Goal: Task Accomplishment & Management: Use online tool/utility

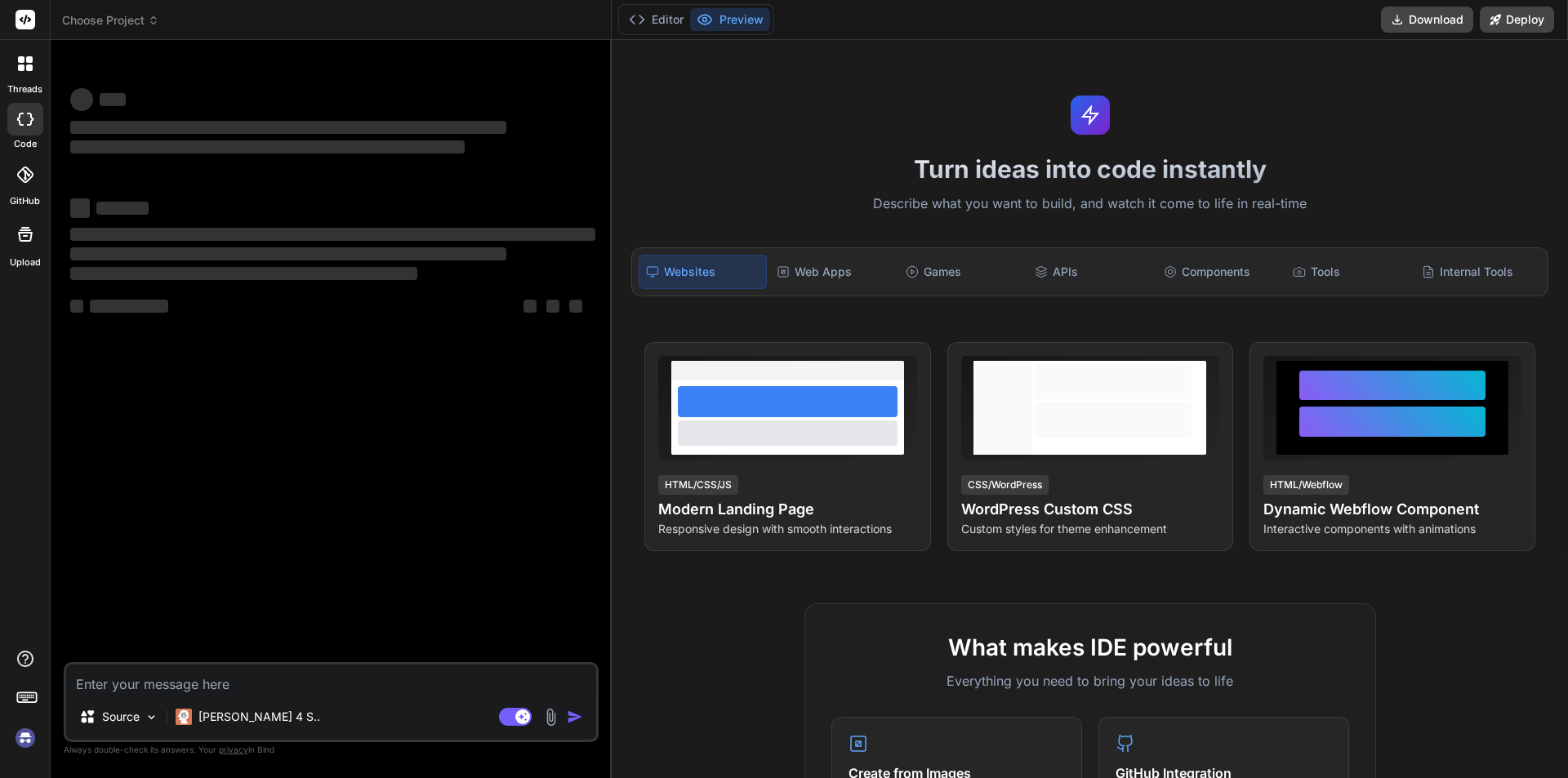
click at [17, 243] on icon at bounding box center [25, 233] width 20 height 20
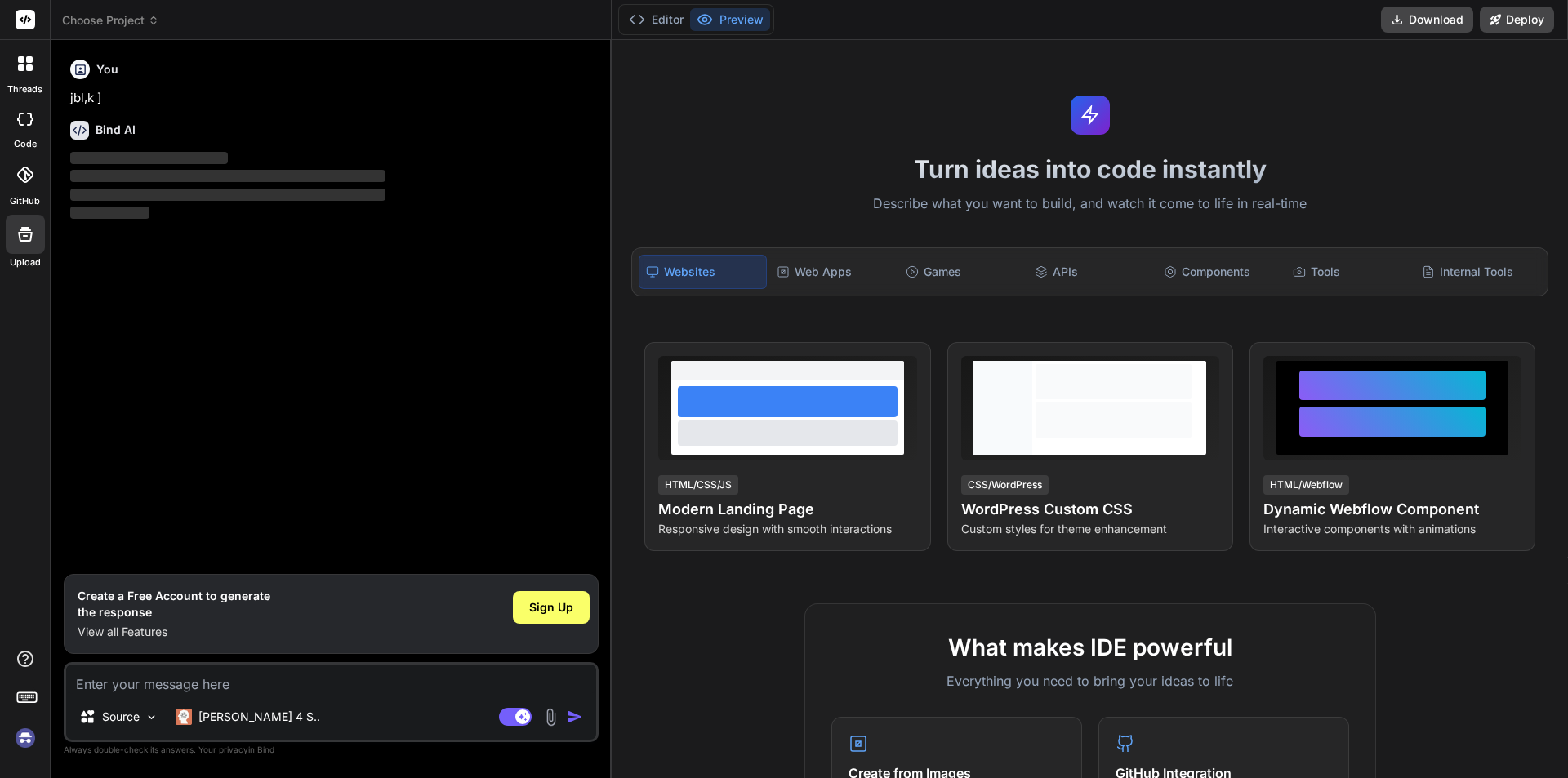
click at [32, 235] on icon at bounding box center [25, 233] width 20 height 20
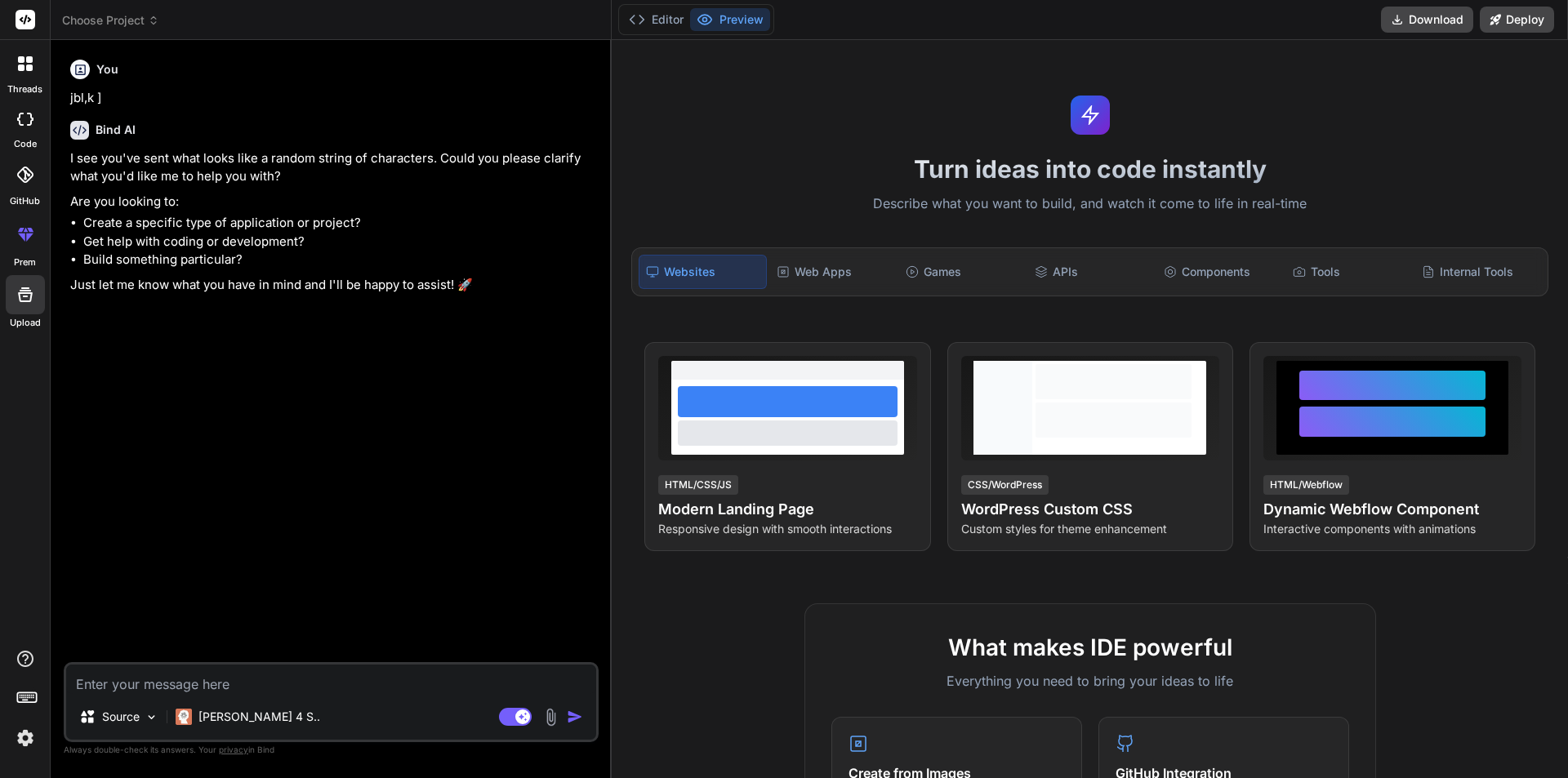
click at [27, 126] on div at bounding box center [25, 119] width 36 height 32
click at [26, 300] on icon at bounding box center [25, 294] width 14 height 14
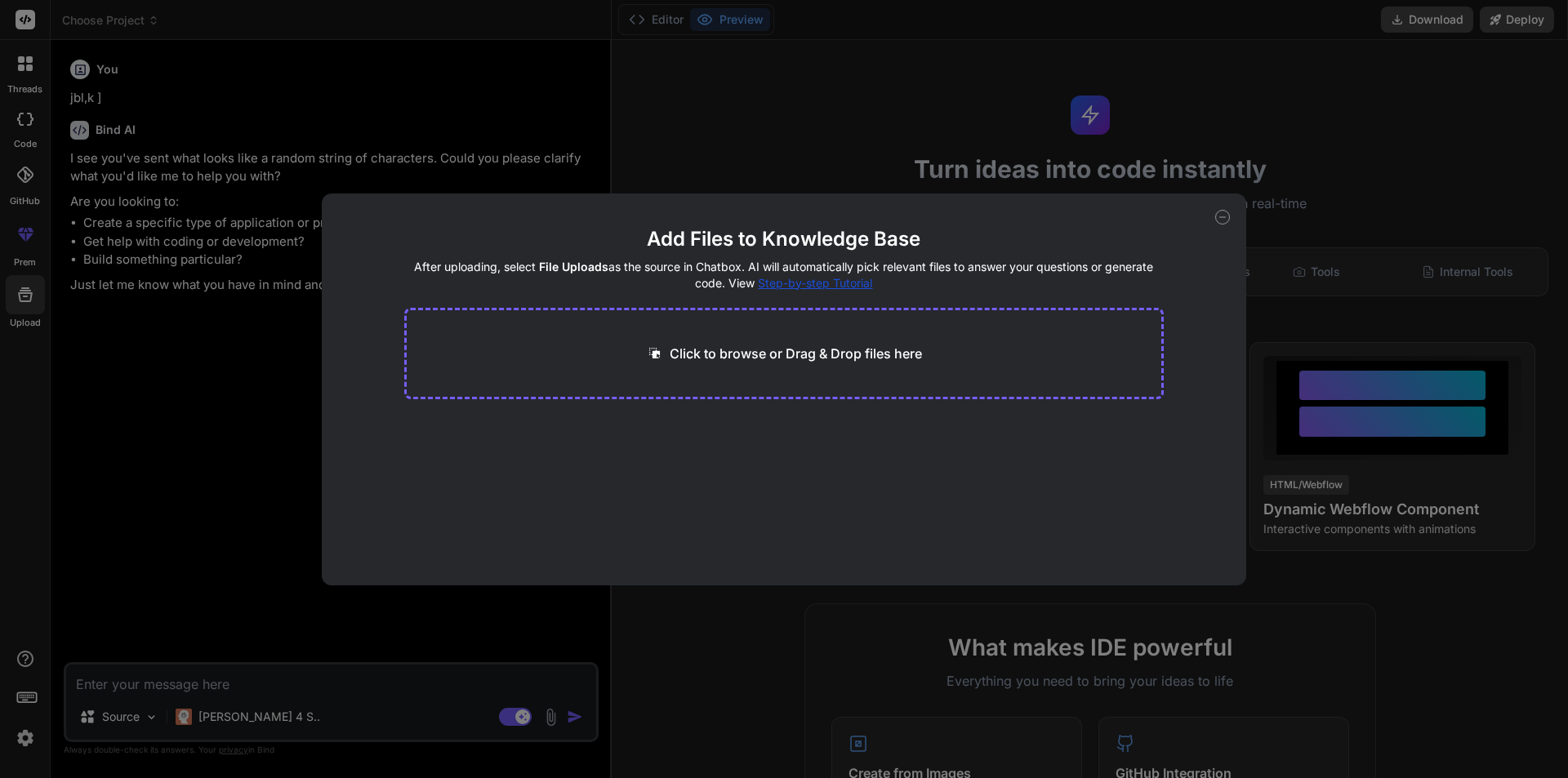
click at [717, 361] on p "Click to browse or Drag & Drop files here" at bounding box center [795, 353] width 252 height 20
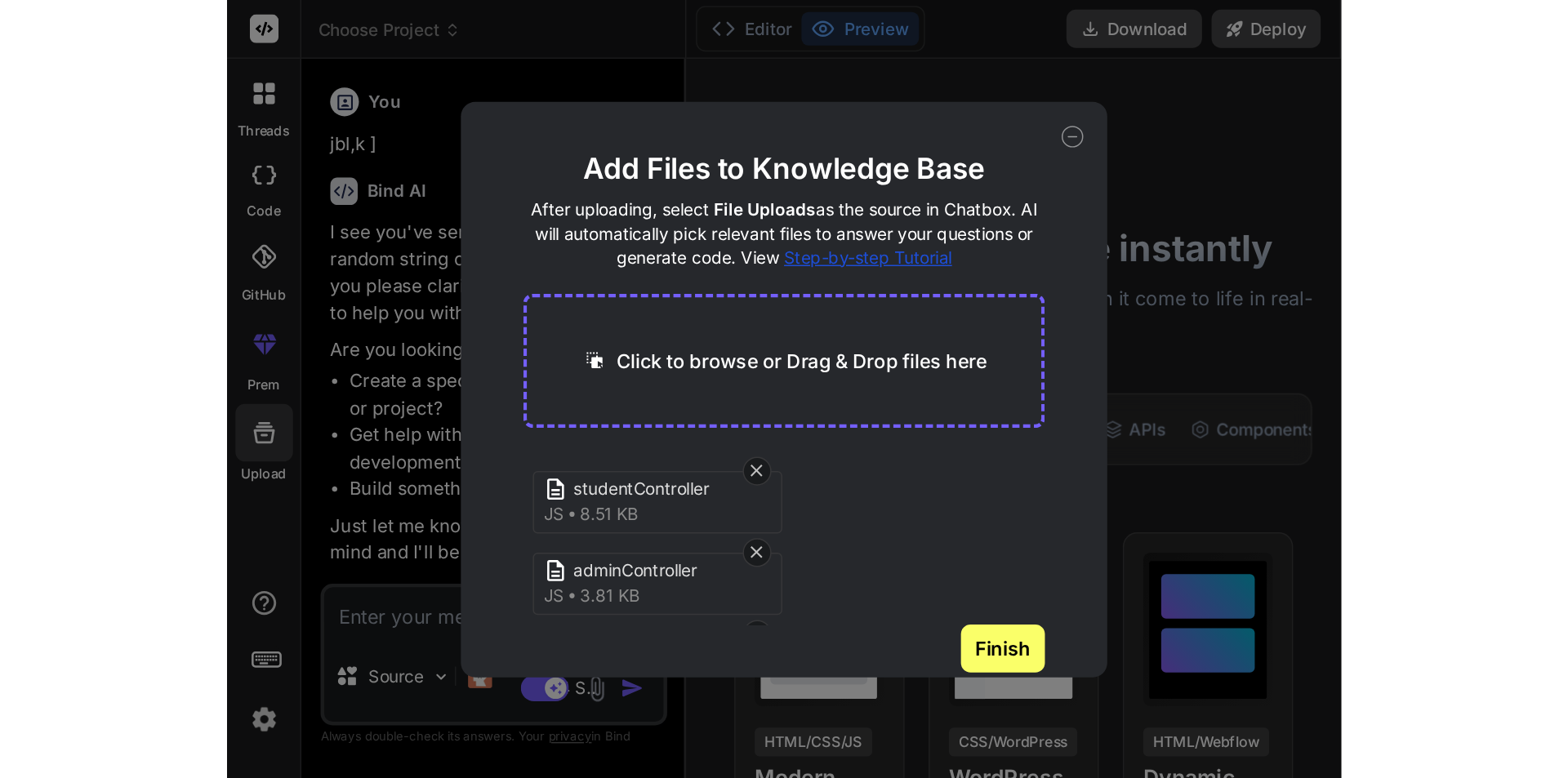
scroll to position [62, 0]
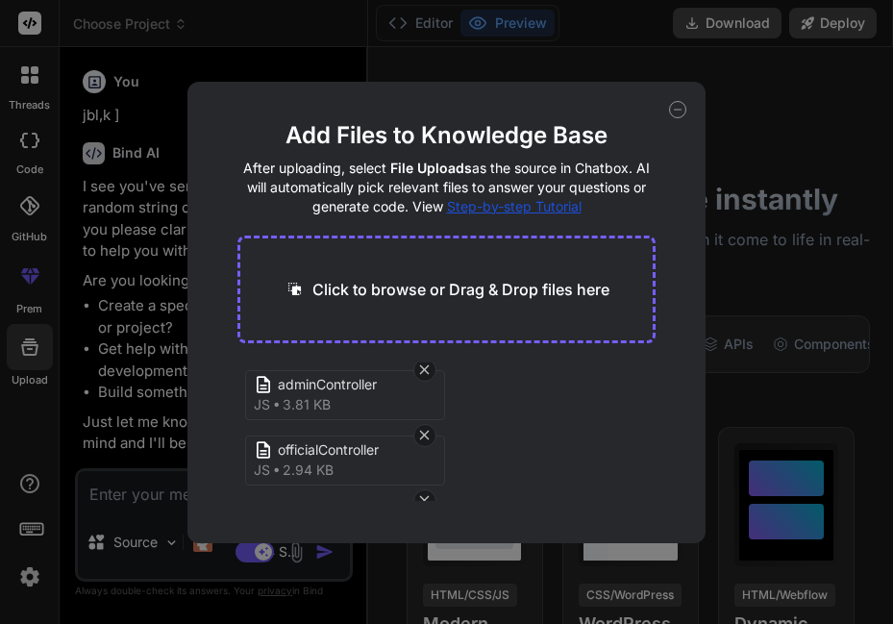
click at [675, 107] on icon at bounding box center [677, 109] width 17 height 17
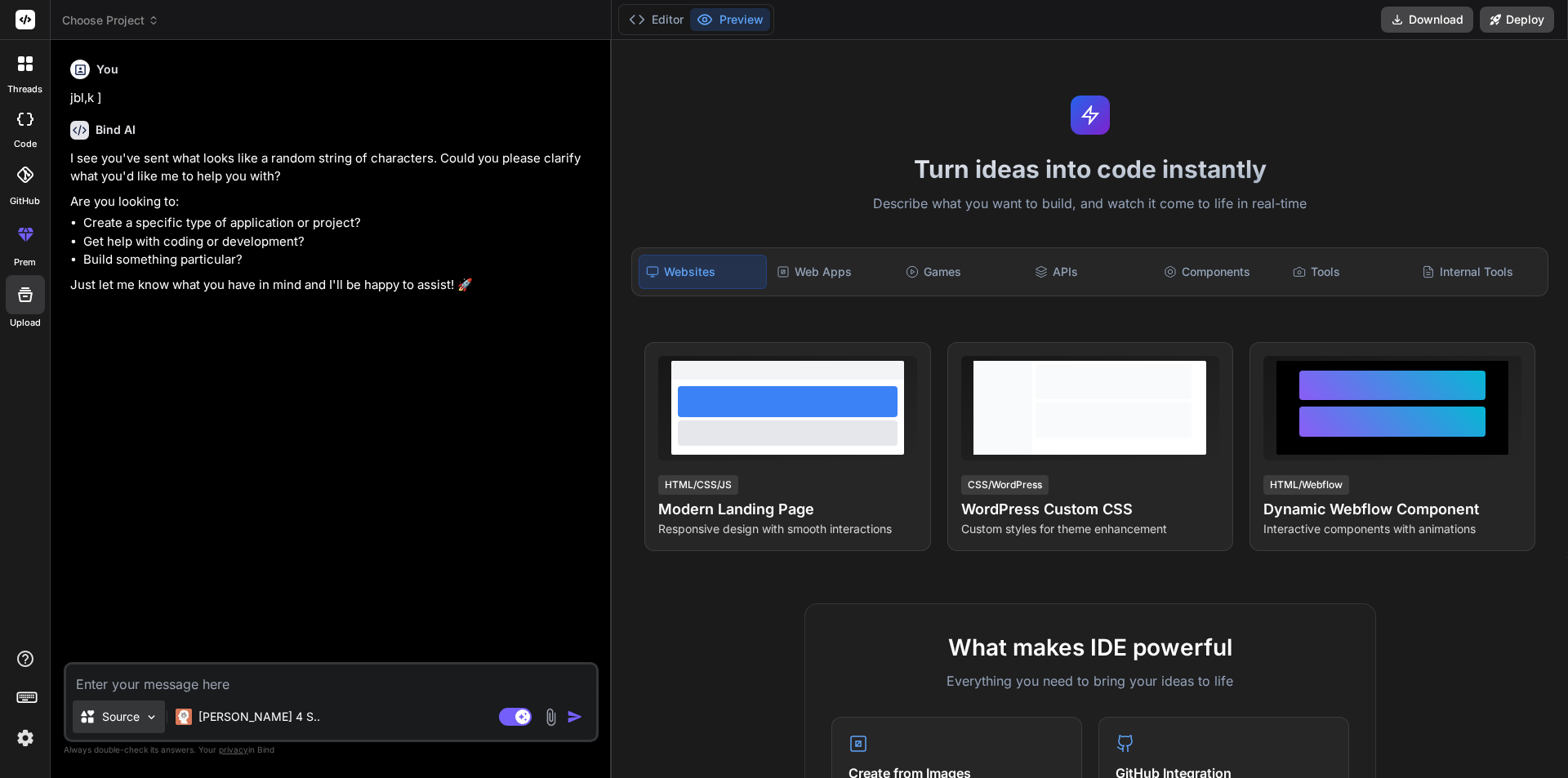
click at [160, 719] on div "Source" at bounding box center [119, 716] width 93 height 32
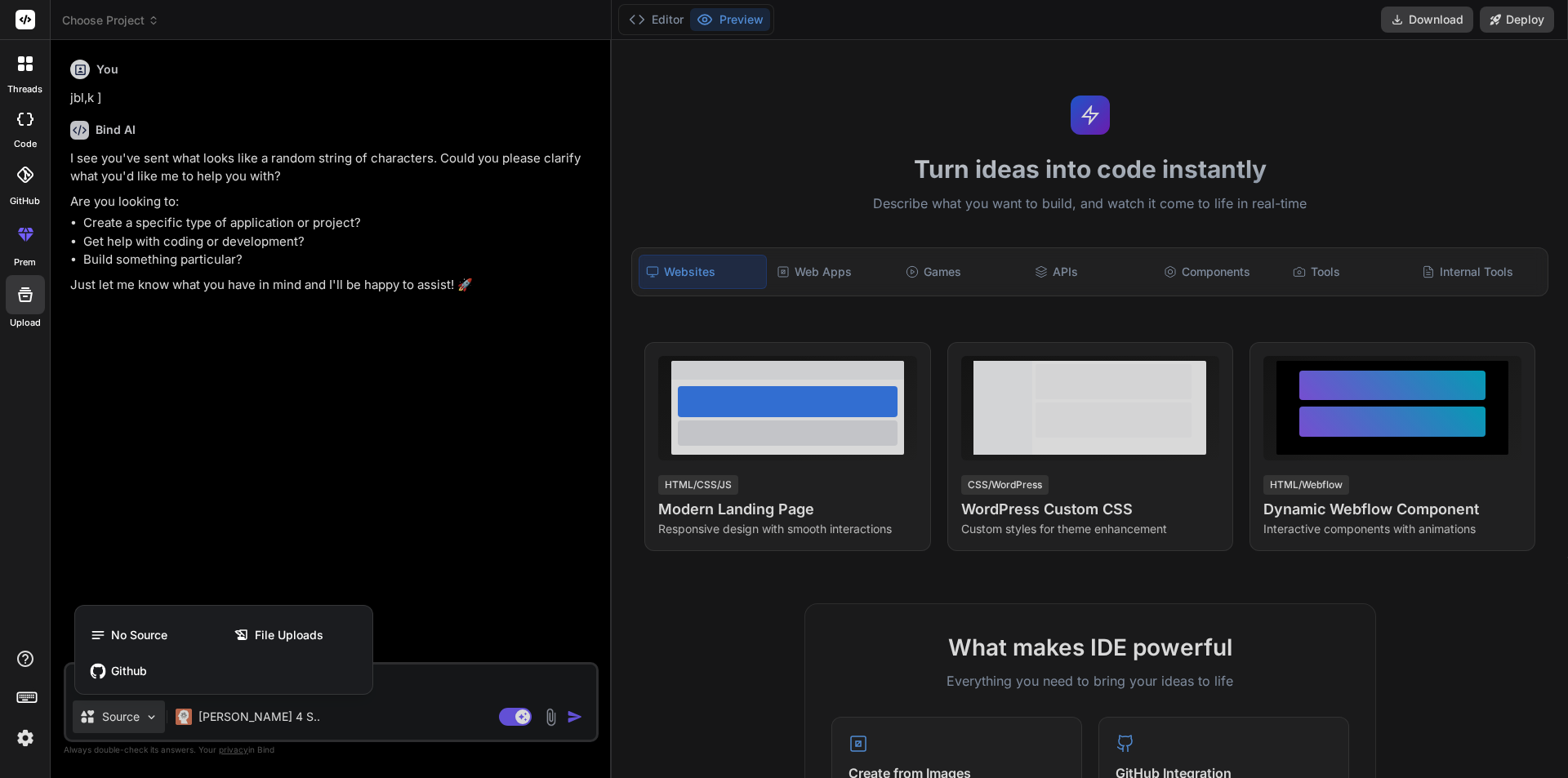
click at [548, 714] on div at bounding box center [784, 389] width 1568 height 778
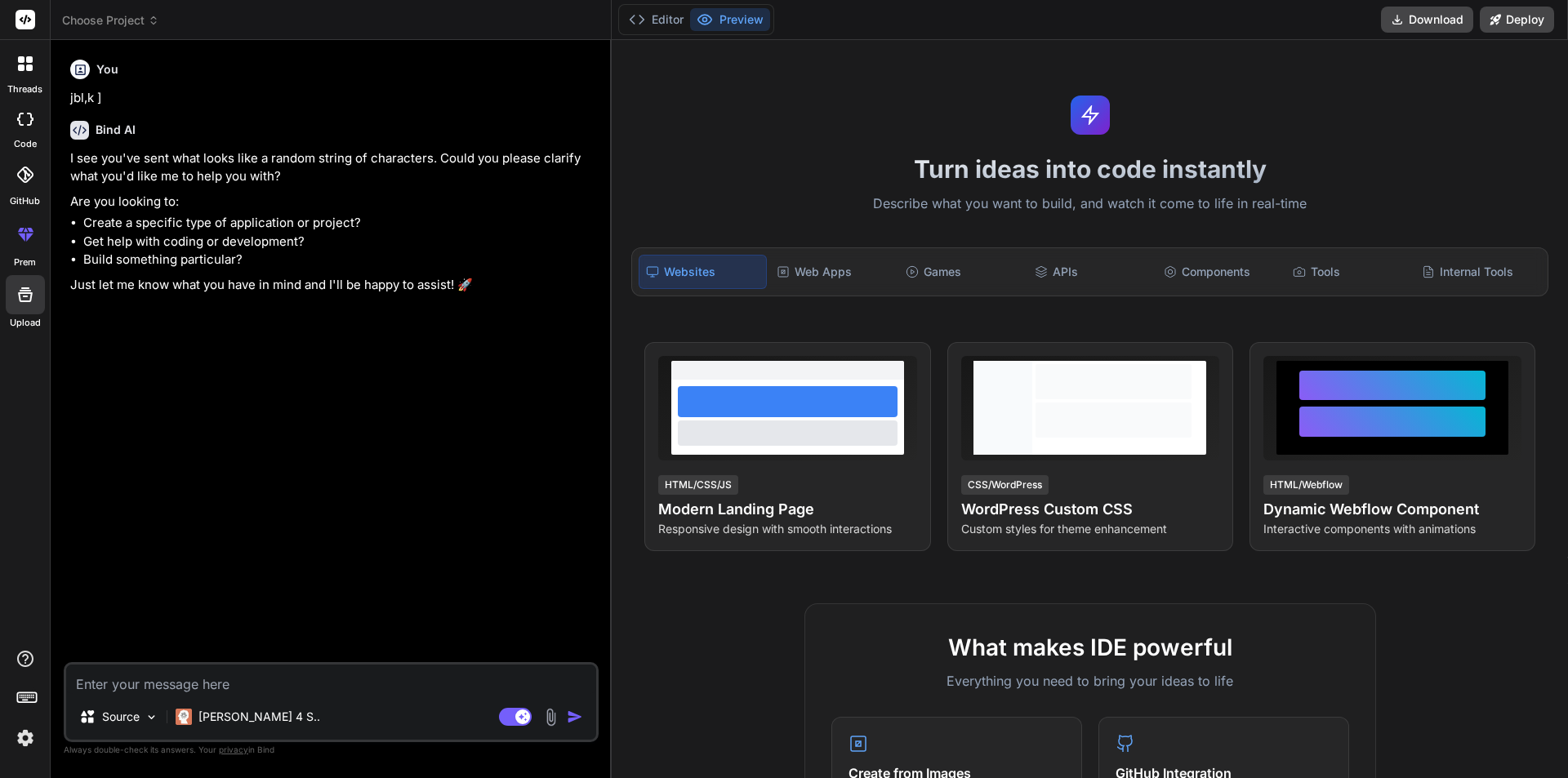
click at [548, 714] on img at bounding box center [551, 717] width 19 height 19
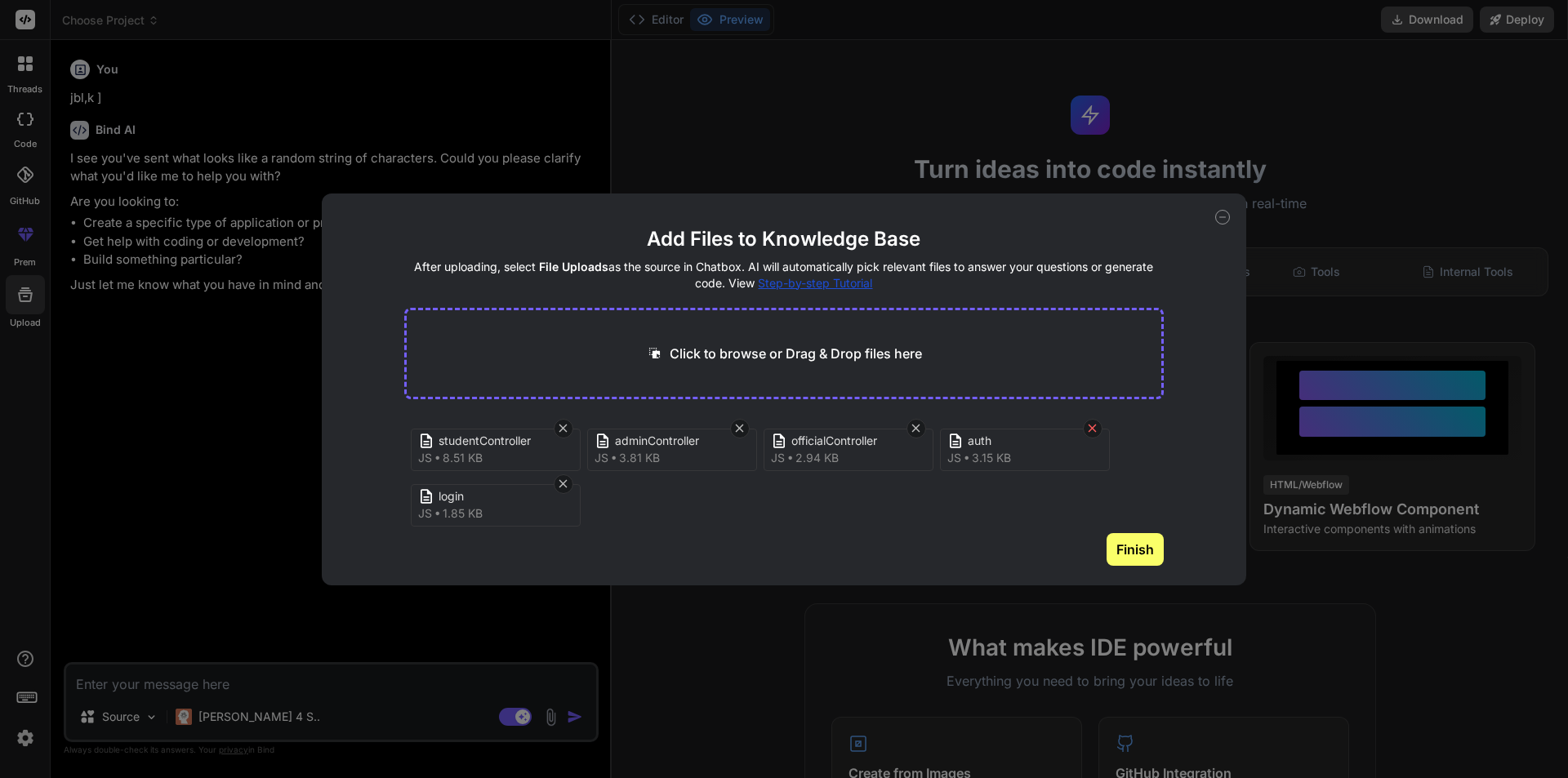
click at [1087, 427] on icon at bounding box center [1092, 428] width 14 height 14
click at [1086, 424] on icon at bounding box center [1092, 428] width 14 height 14
click at [909, 426] on icon at bounding box center [915, 428] width 14 height 14
click at [741, 423] on icon at bounding box center [739, 428] width 14 height 14
click at [563, 428] on icon at bounding box center [564, 428] width 8 height 8
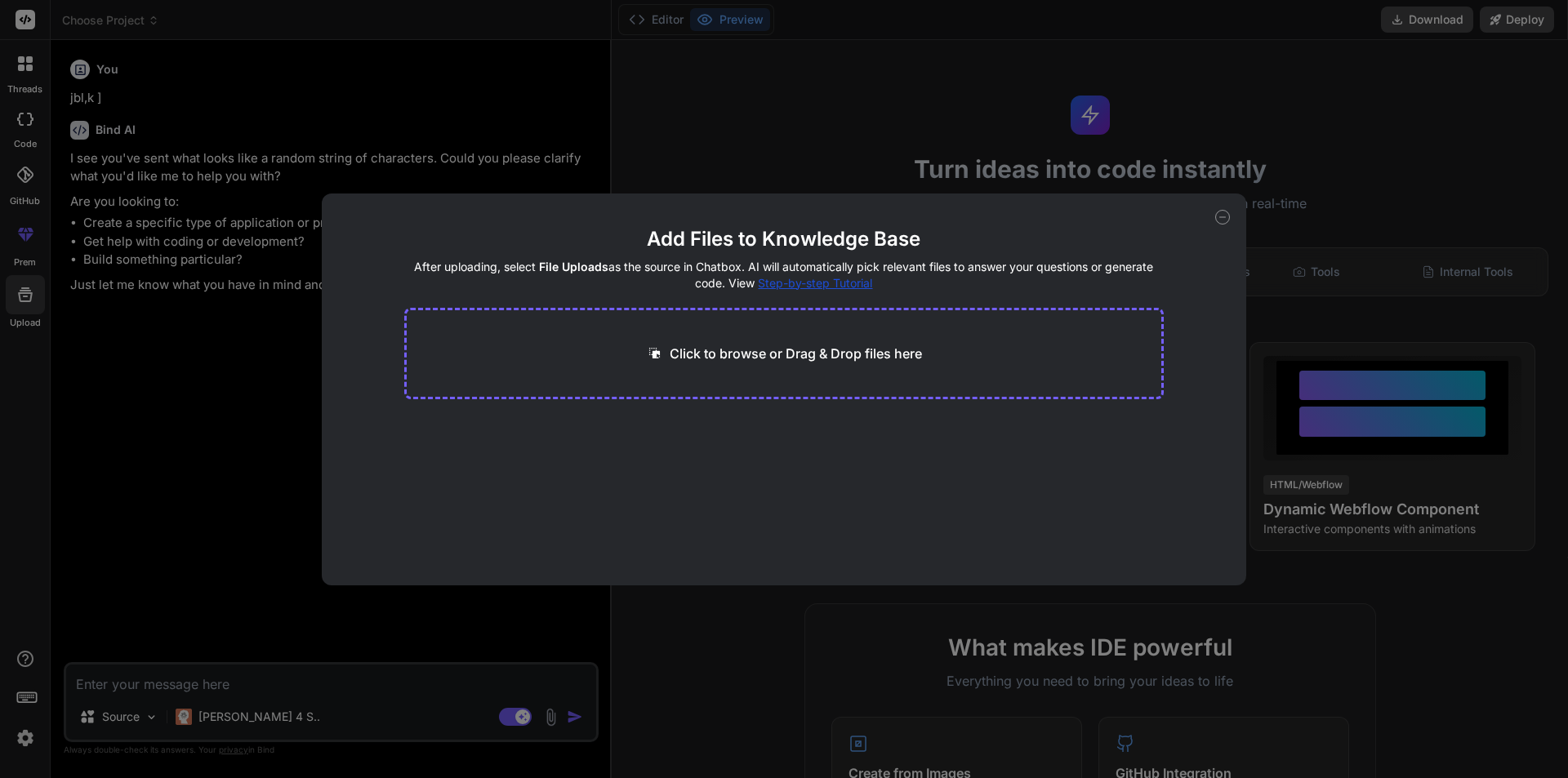
click at [1222, 218] on icon at bounding box center [1222, 216] width 14 height 14
type textarea "x"
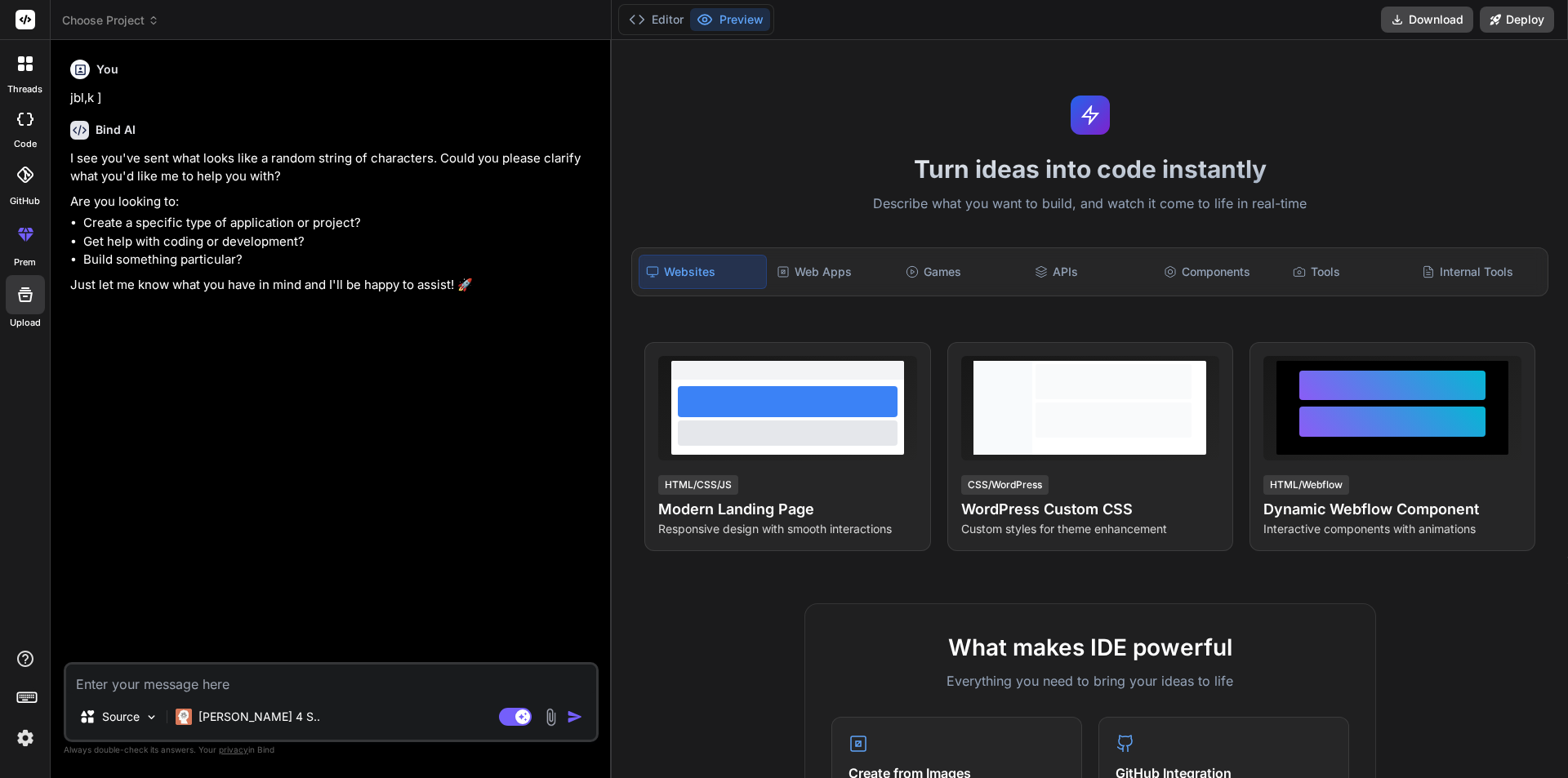
click at [24, 15] on rect at bounding box center [25, 20] width 20 height 20
click at [152, 20] on icon at bounding box center [153, 20] width 11 height 11
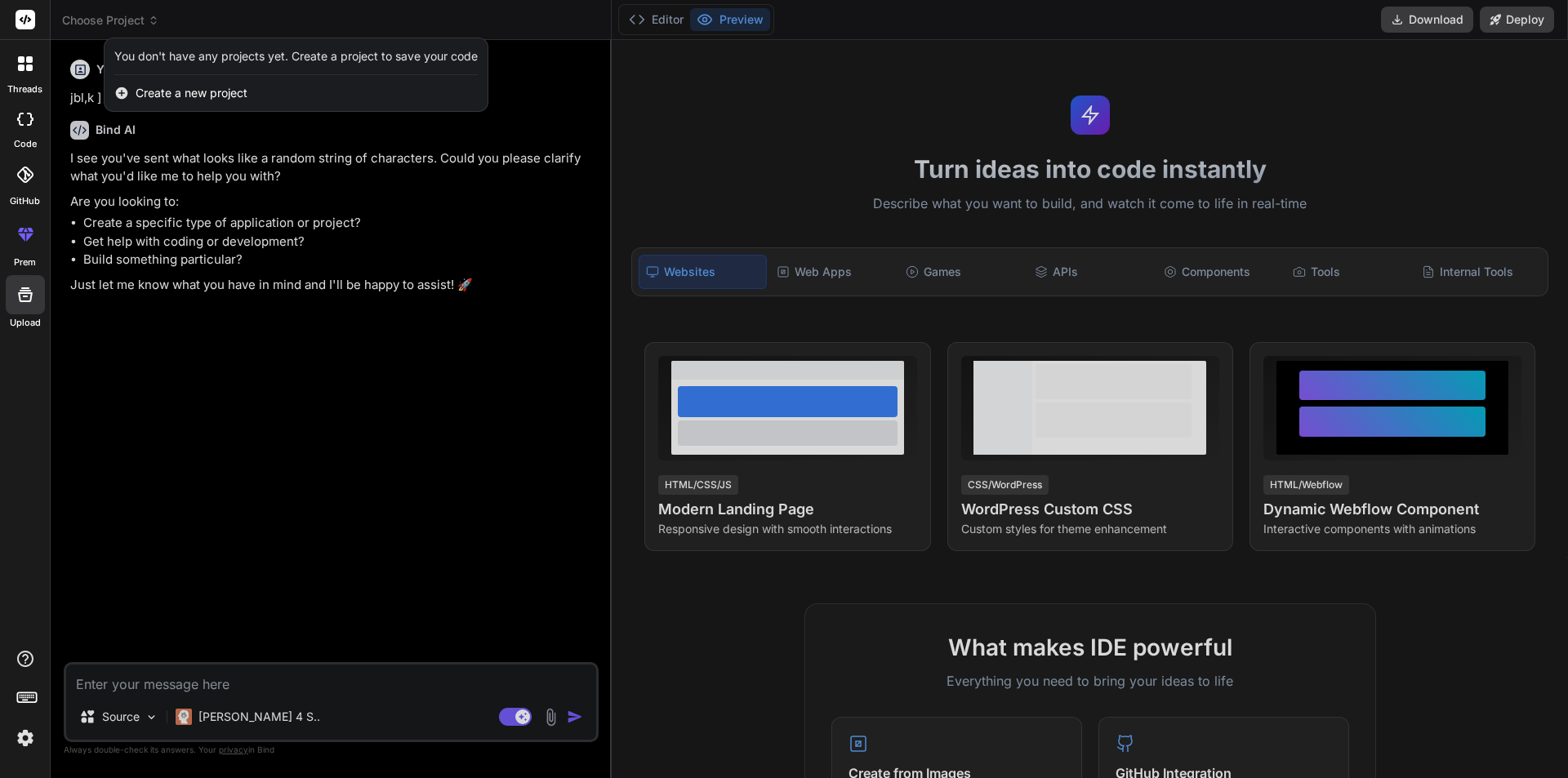
click at [155, 87] on span "Create a new project" at bounding box center [192, 92] width 112 height 16
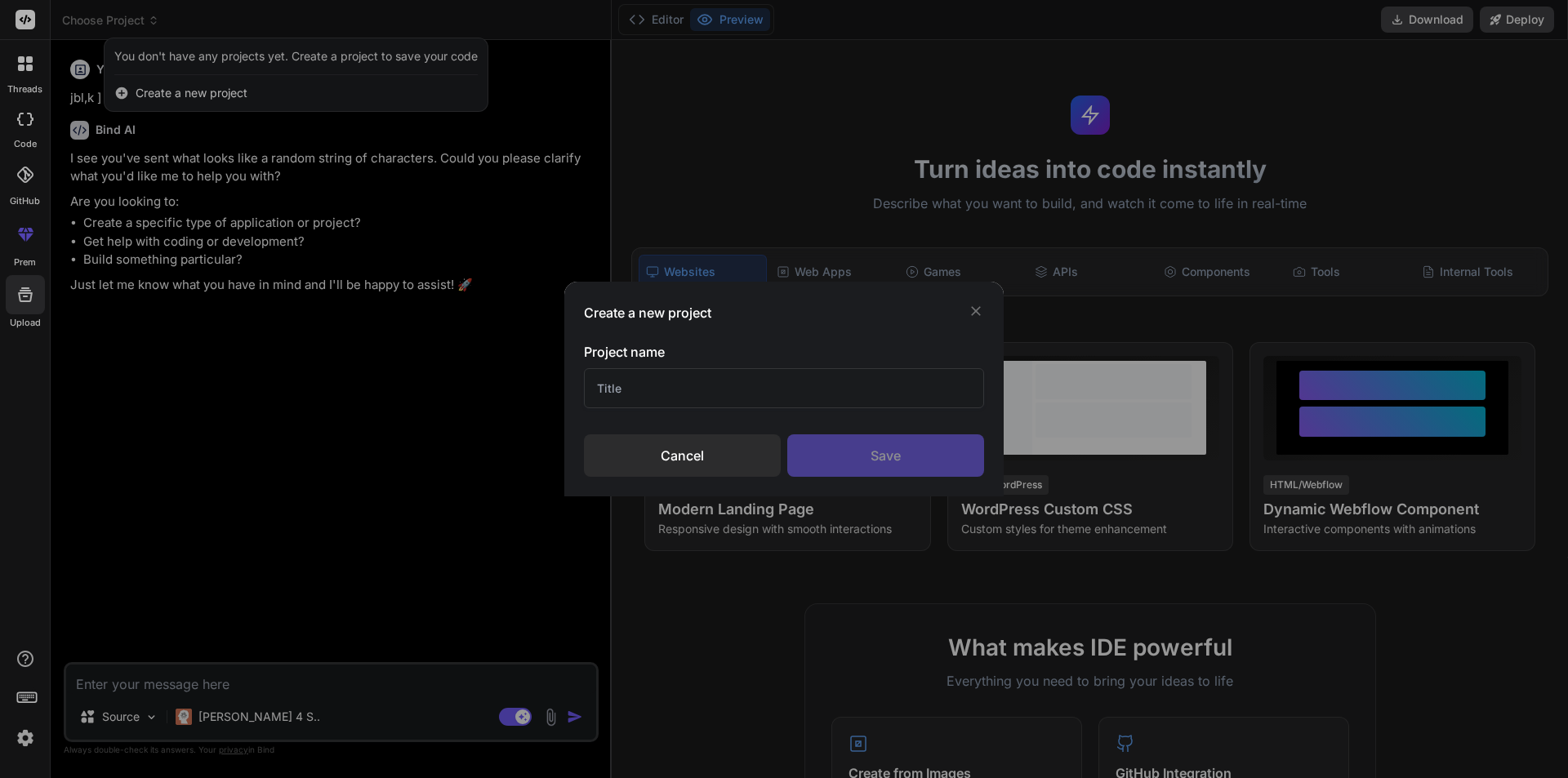
drag, startPoint x: 702, startPoint y: 374, endPoint x: 504, endPoint y: 371, distance: 198.0
click at [504, 371] on div "Create a new project Project name Cancel Save" at bounding box center [784, 389] width 1568 height 778
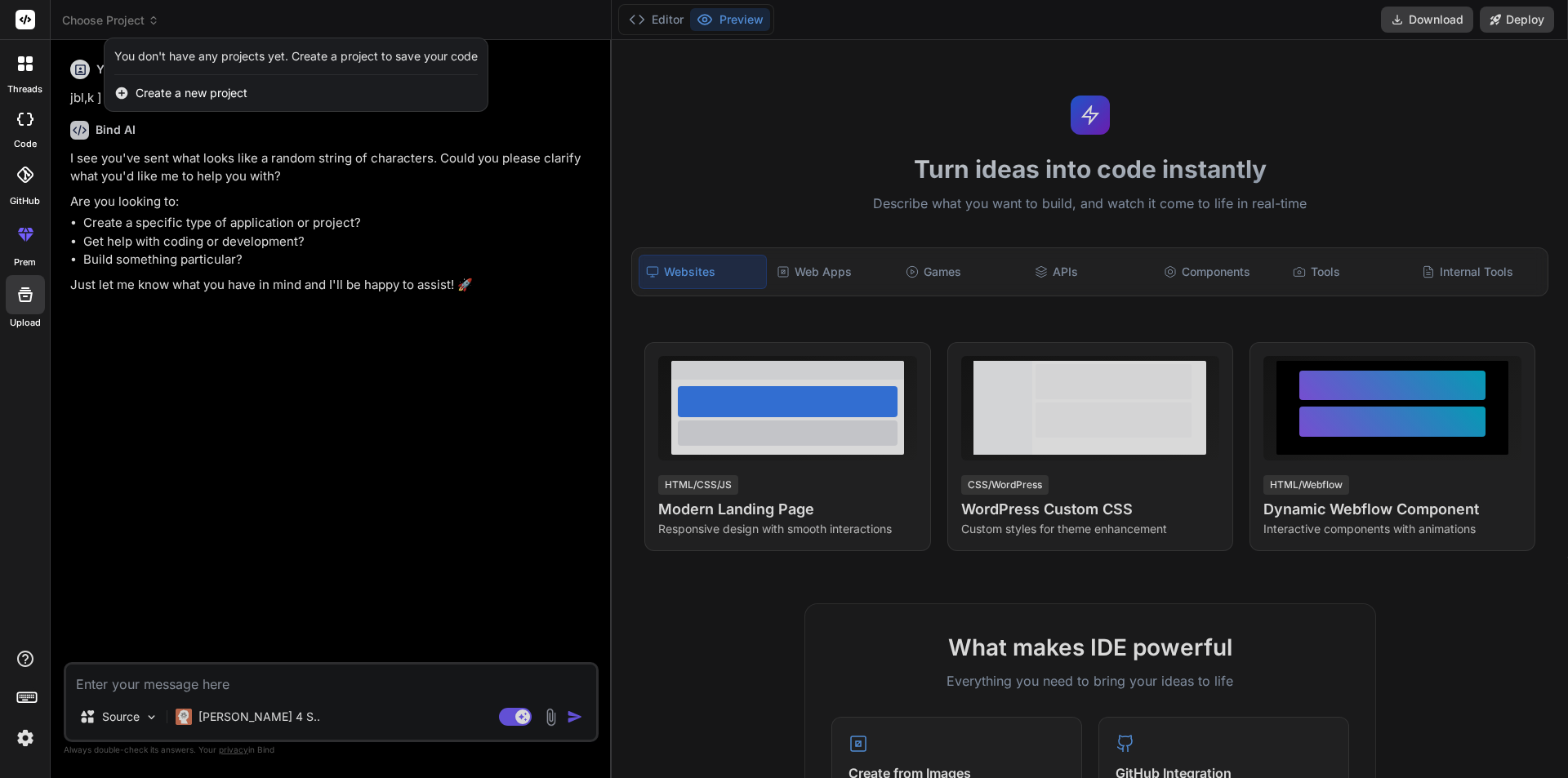
click at [135, 92] on div "Create a new project" at bounding box center [295, 92] width 383 height 36
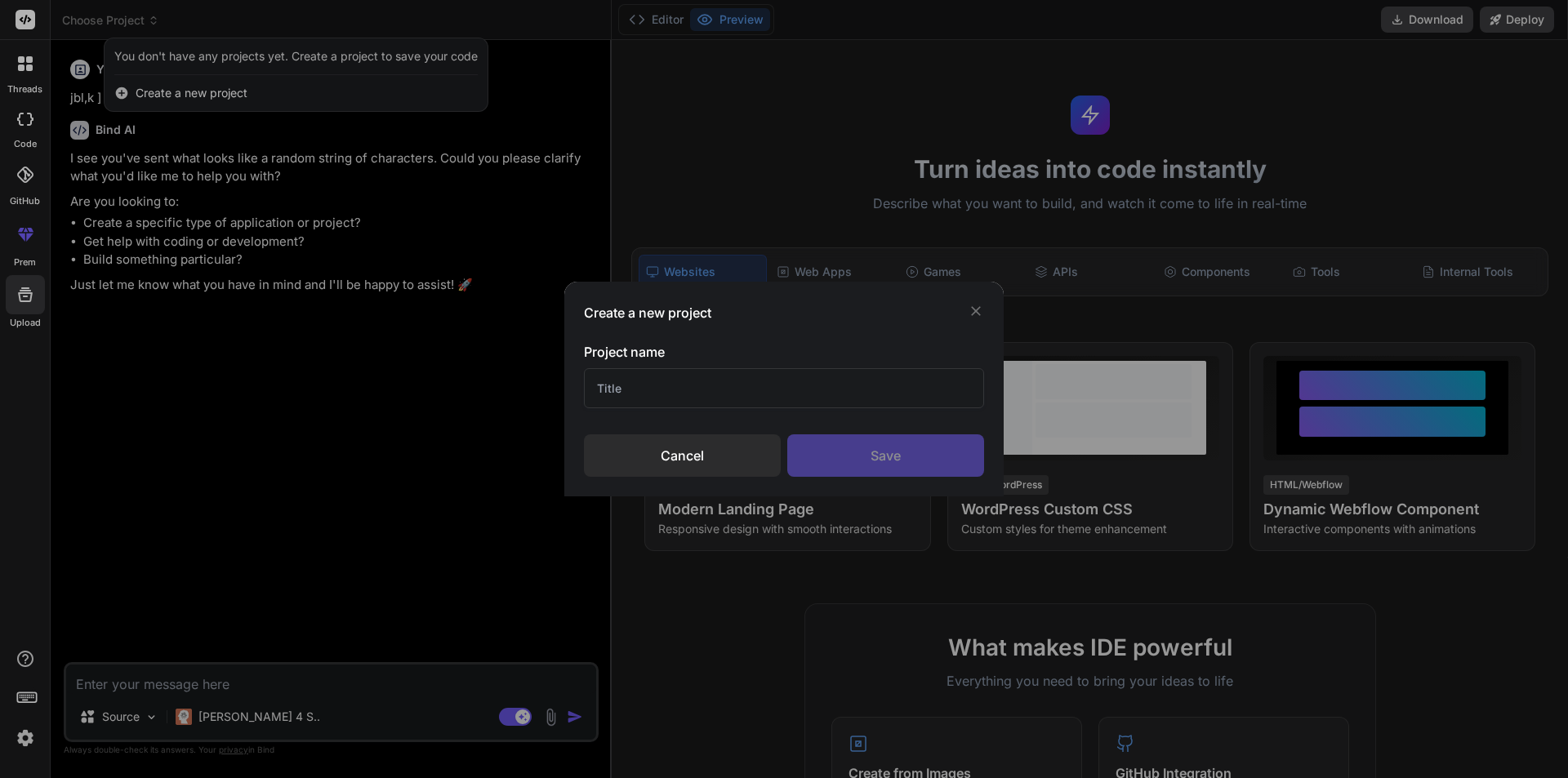
click at [695, 385] on input "text" at bounding box center [784, 388] width 400 height 40
type input "wqtrfe"
click at [936, 451] on div "Save" at bounding box center [885, 456] width 197 height 42
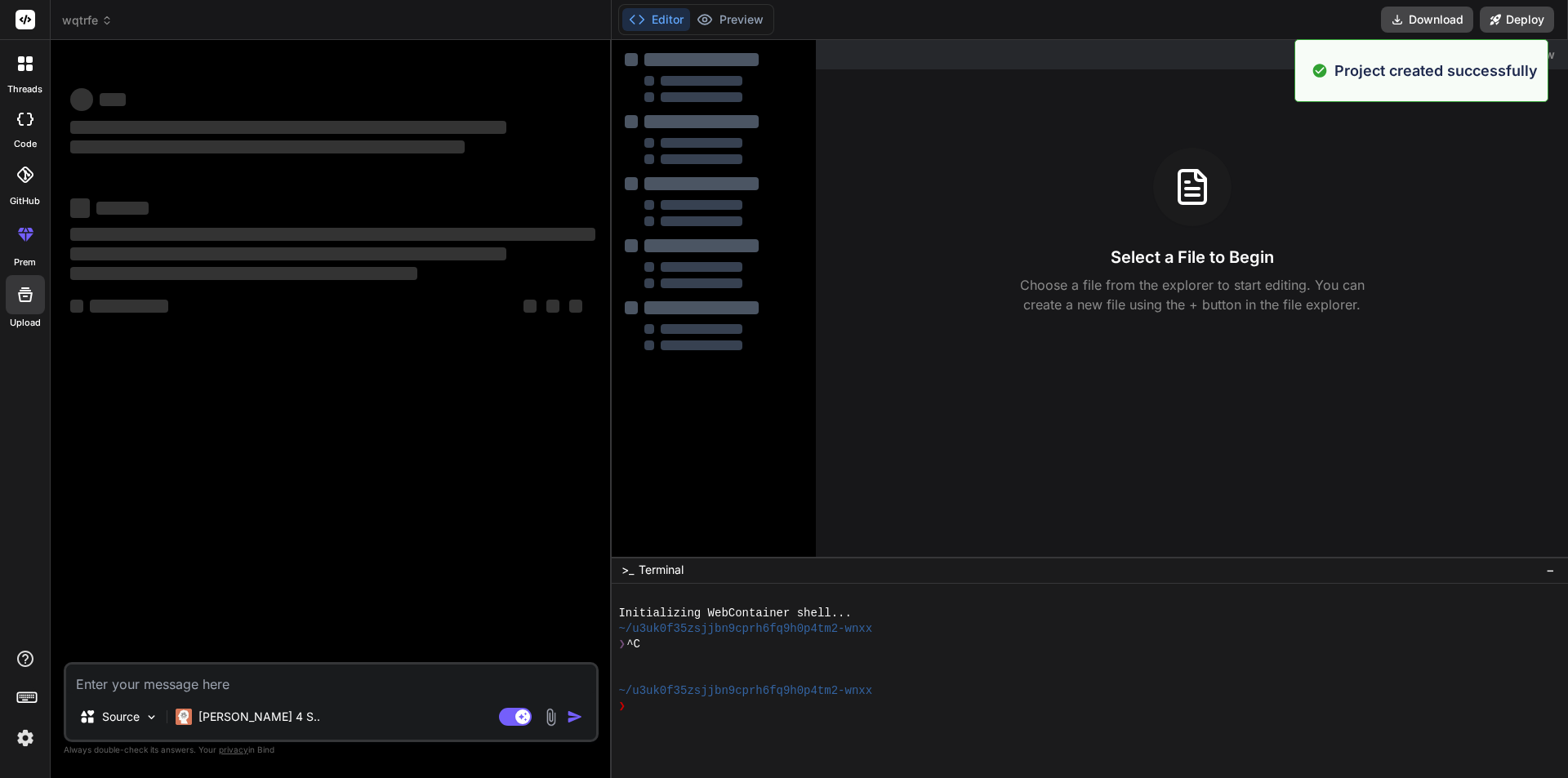
type textarea "x"
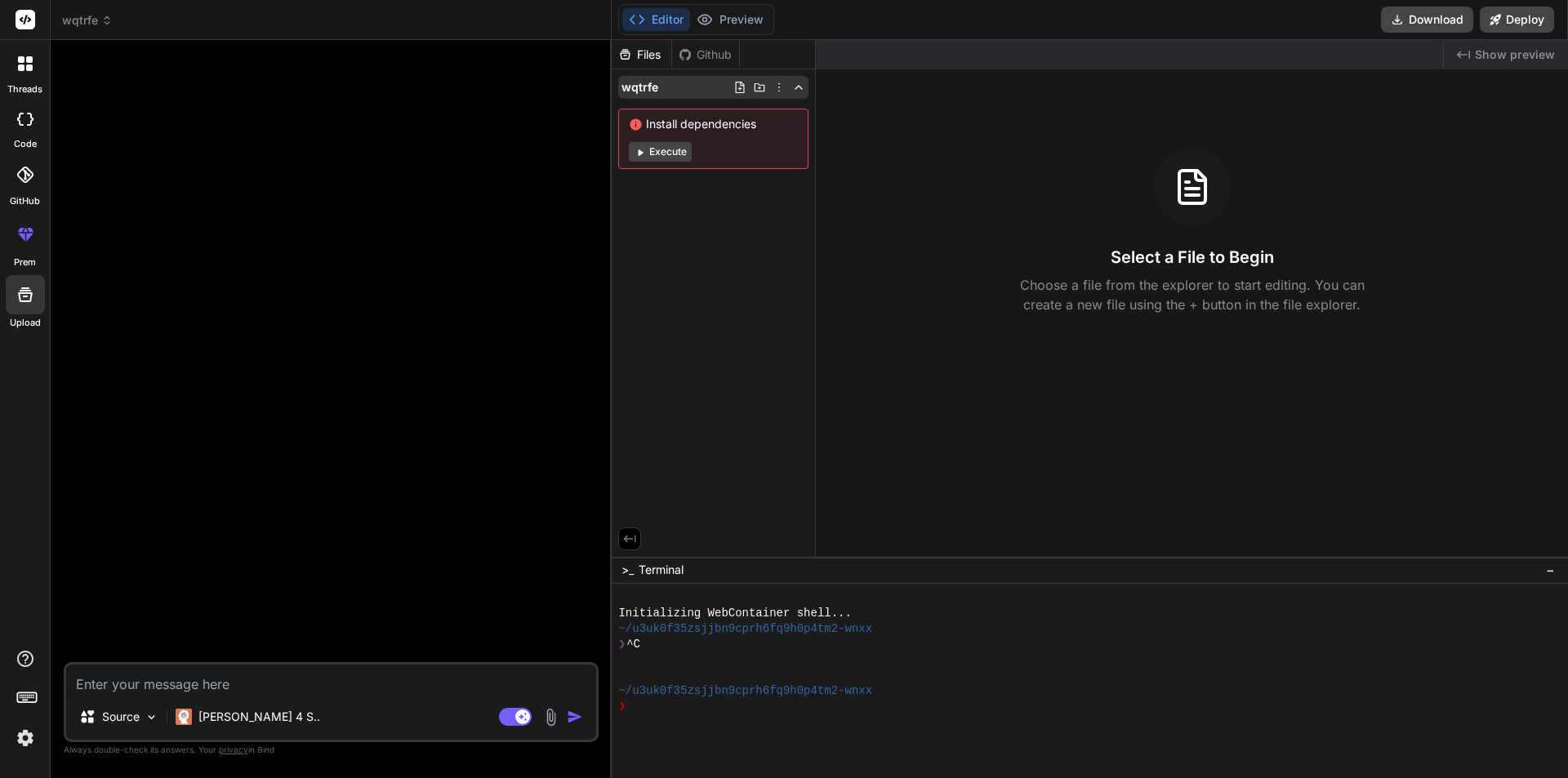
click at [759, 87] on icon at bounding box center [759, 87] width 13 height 13
click at [778, 87] on icon at bounding box center [778, 87] width 13 height 13
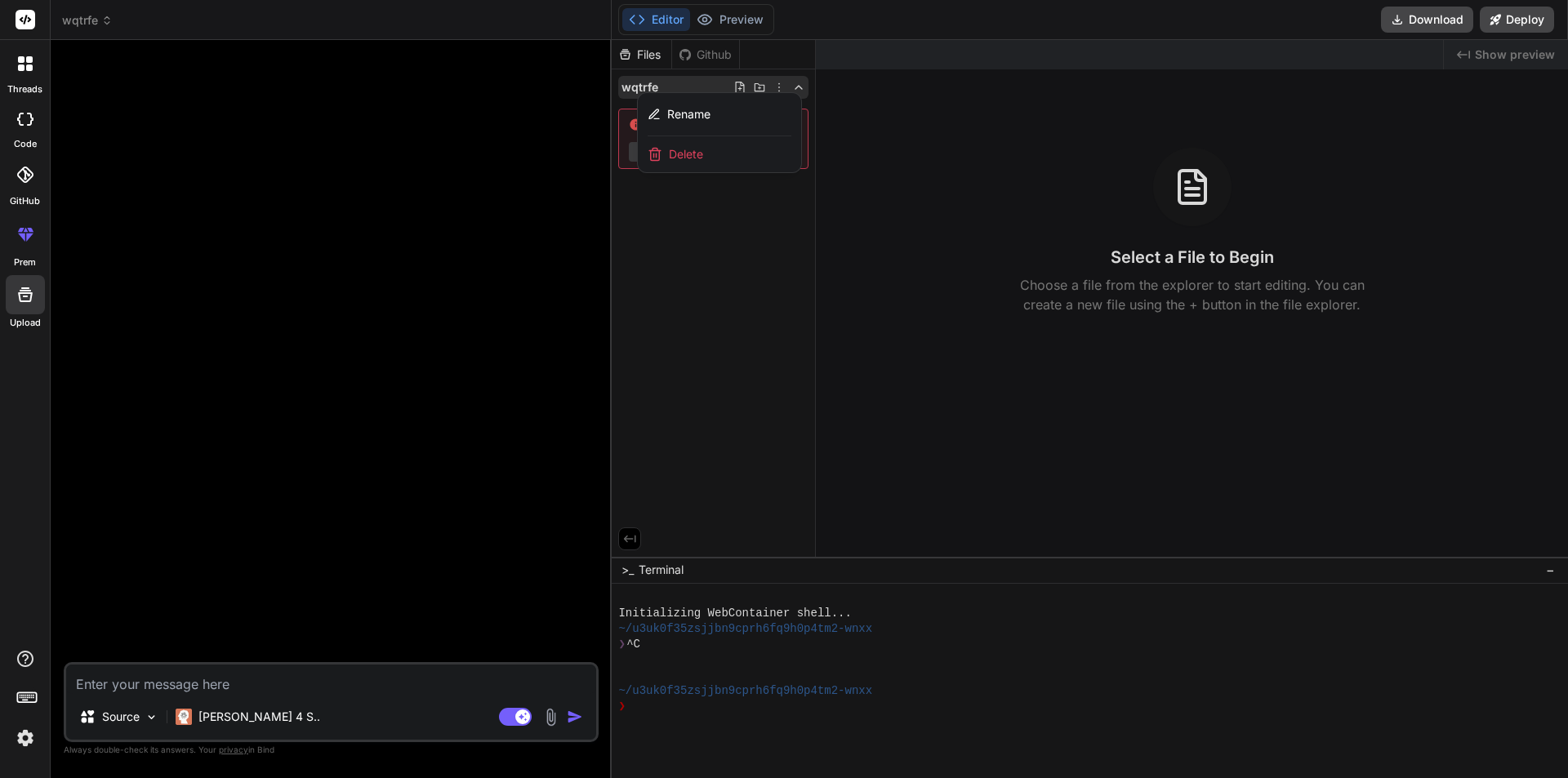
click at [734, 151] on div "Delete" at bounding box center [719, 154] width 163 height 36
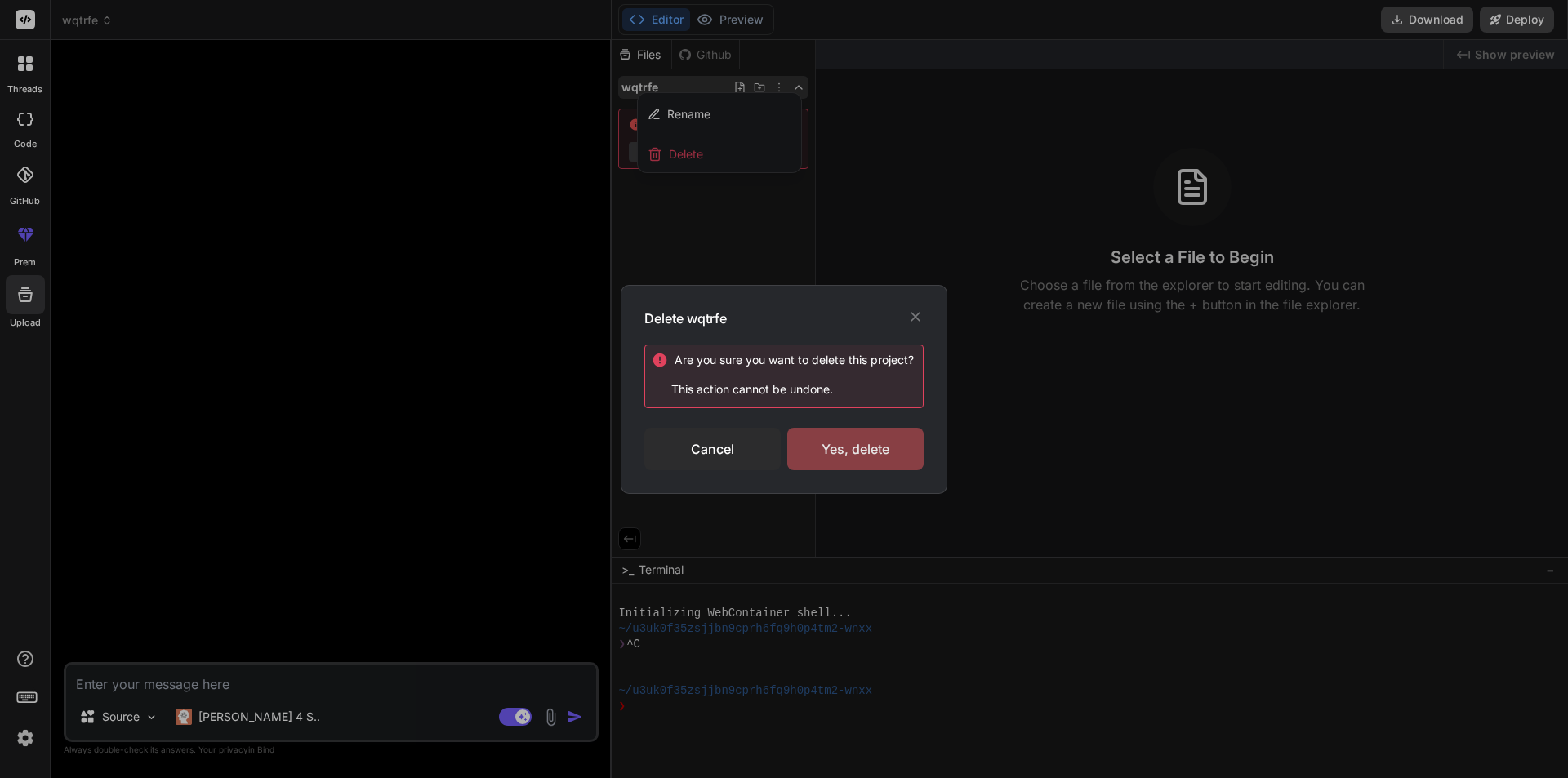
click at [853, 456] on div "Yes, delete" at bounding box center [855, 449] width 137 height 42
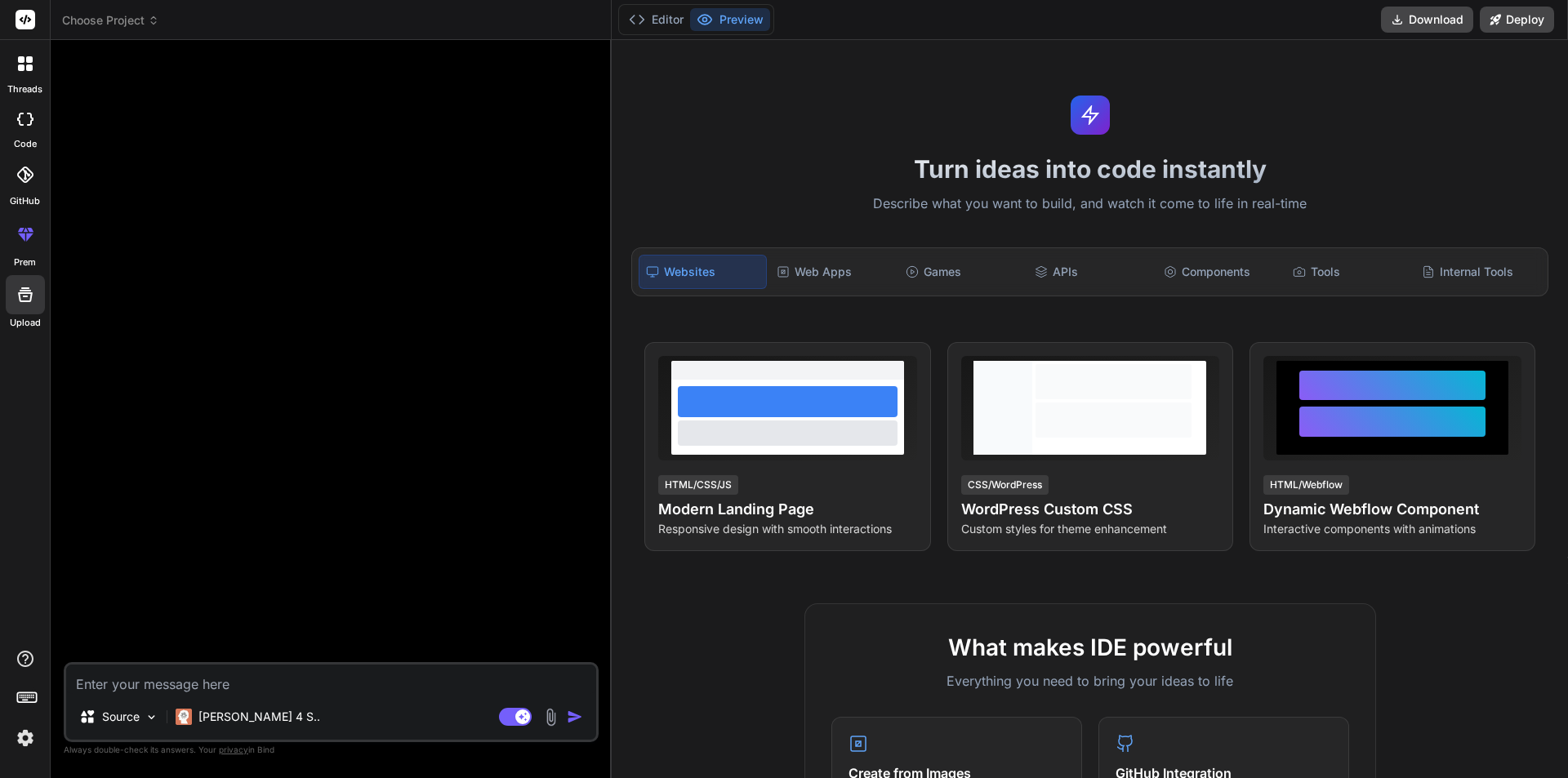
click at [143, 19] on span "Choose Project" at bounding box center [110, 20] width 97 height 16
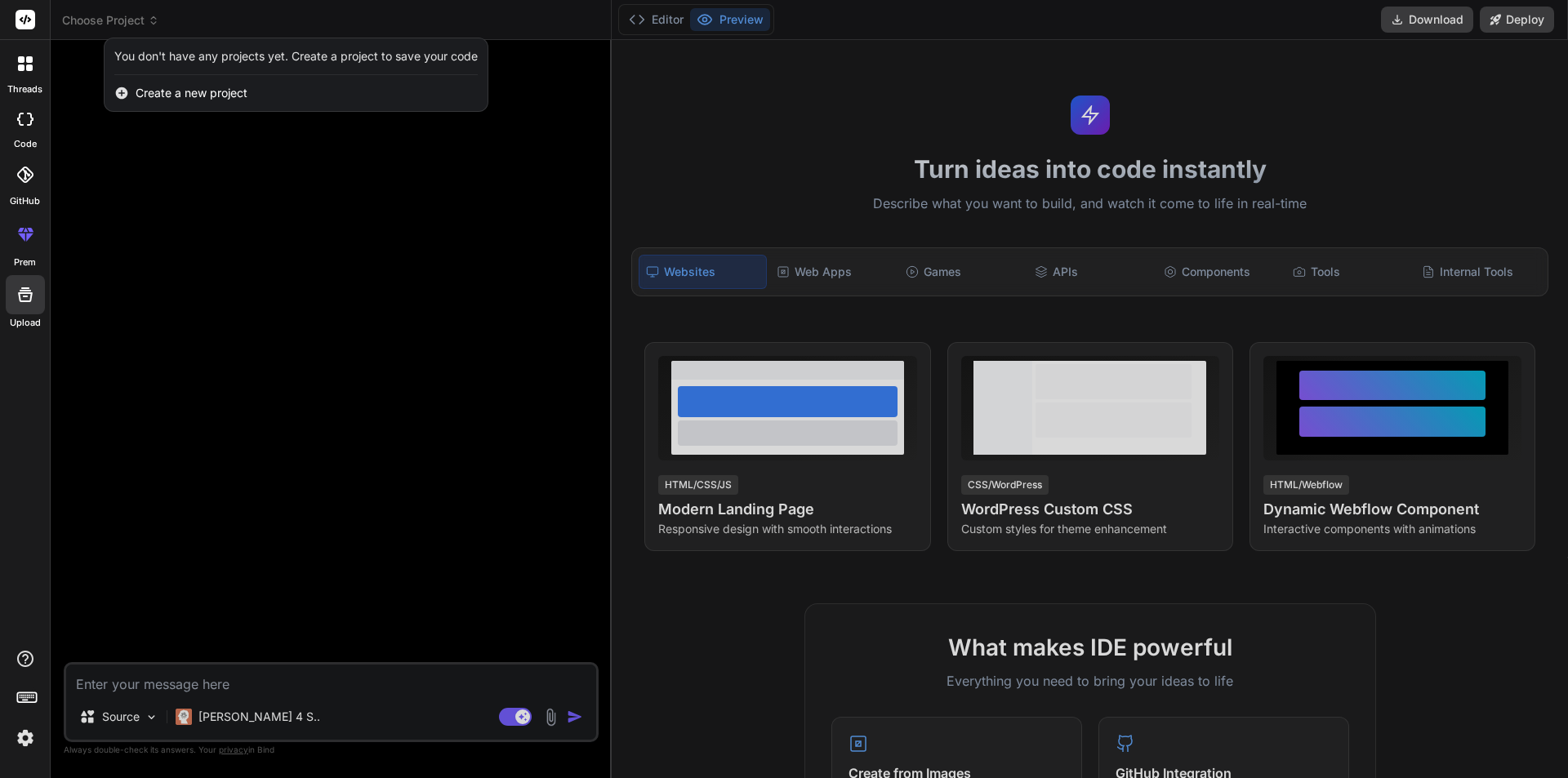
click at [160, 99] on span "Create a new project" at bounding box center [192, 92] width 112 height 16
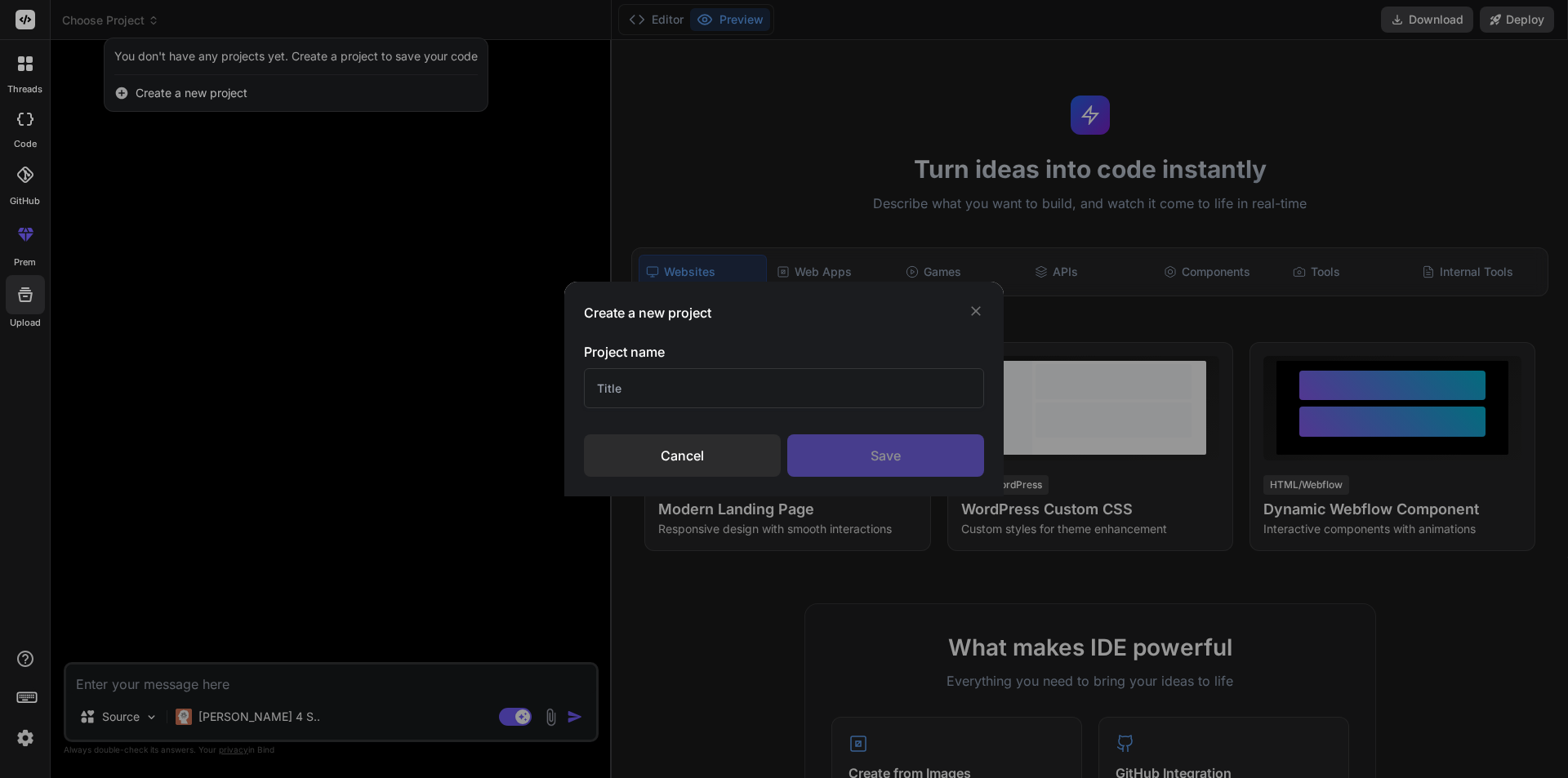
click at [709, 377] on input "text" at bounding box center [784, 388] width 400 height 40
type input "QSA"
drag, startPoint x: 866, startPoint y: 462, endPoint x: 862, endPoint y: 405, distance: 57.1
click at [868, 461] on div "Save" at bounding box center [885, 456] width 197 height 42
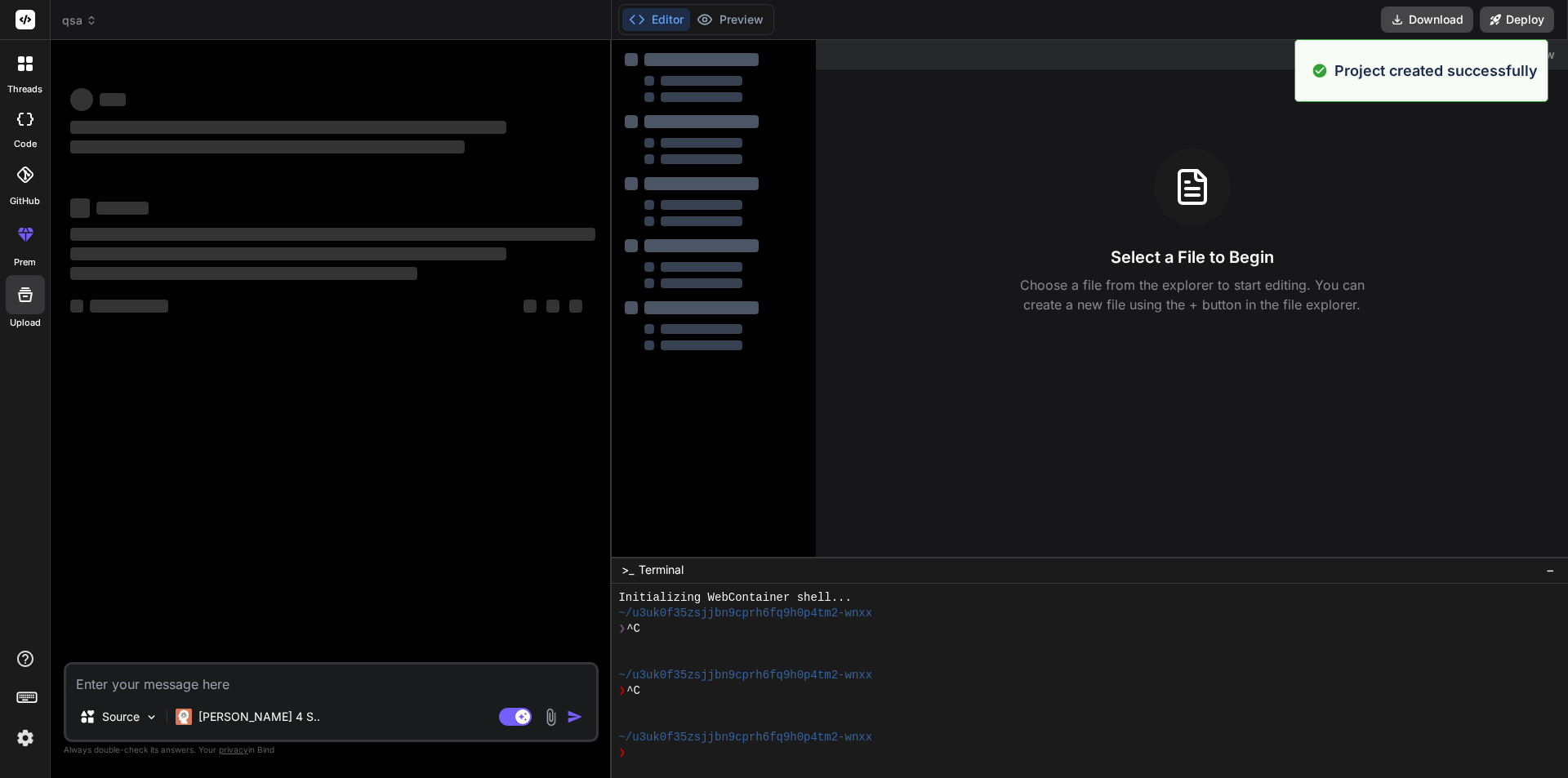
scroll to position [15, 0]
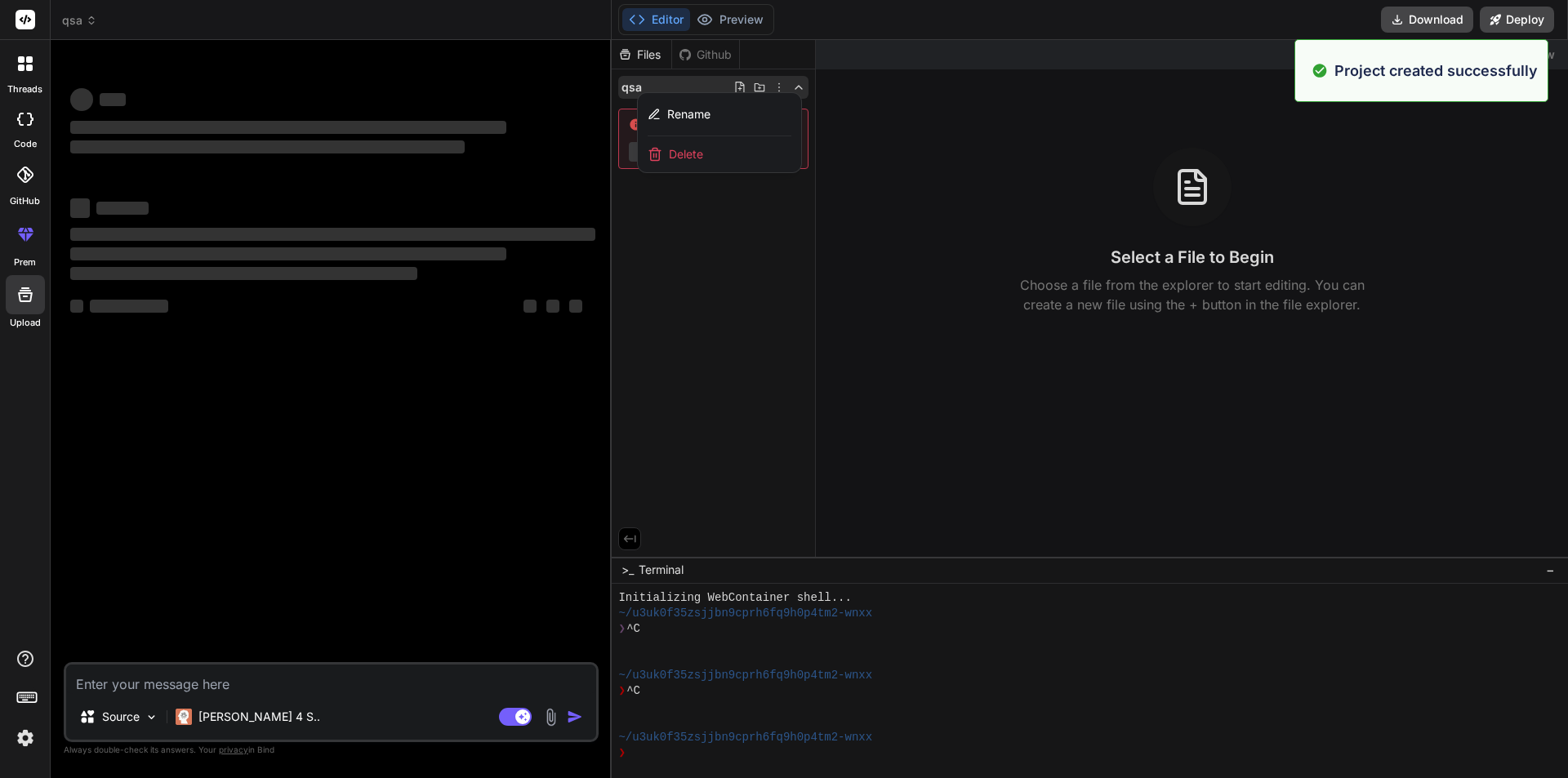
type textarea "x"
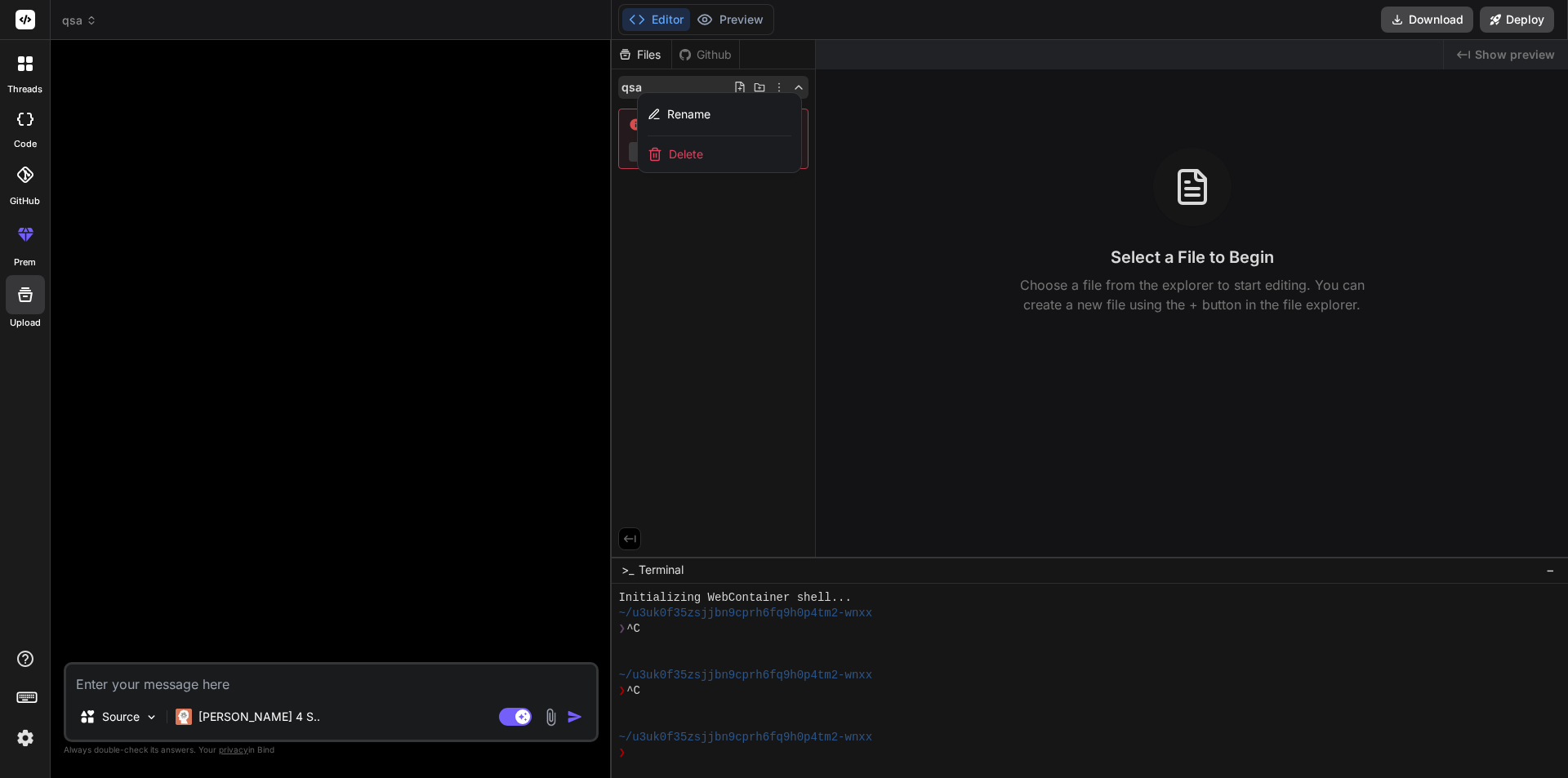
click at [769, 298] on div at bounding box center [1089, 408] width 956 height 737
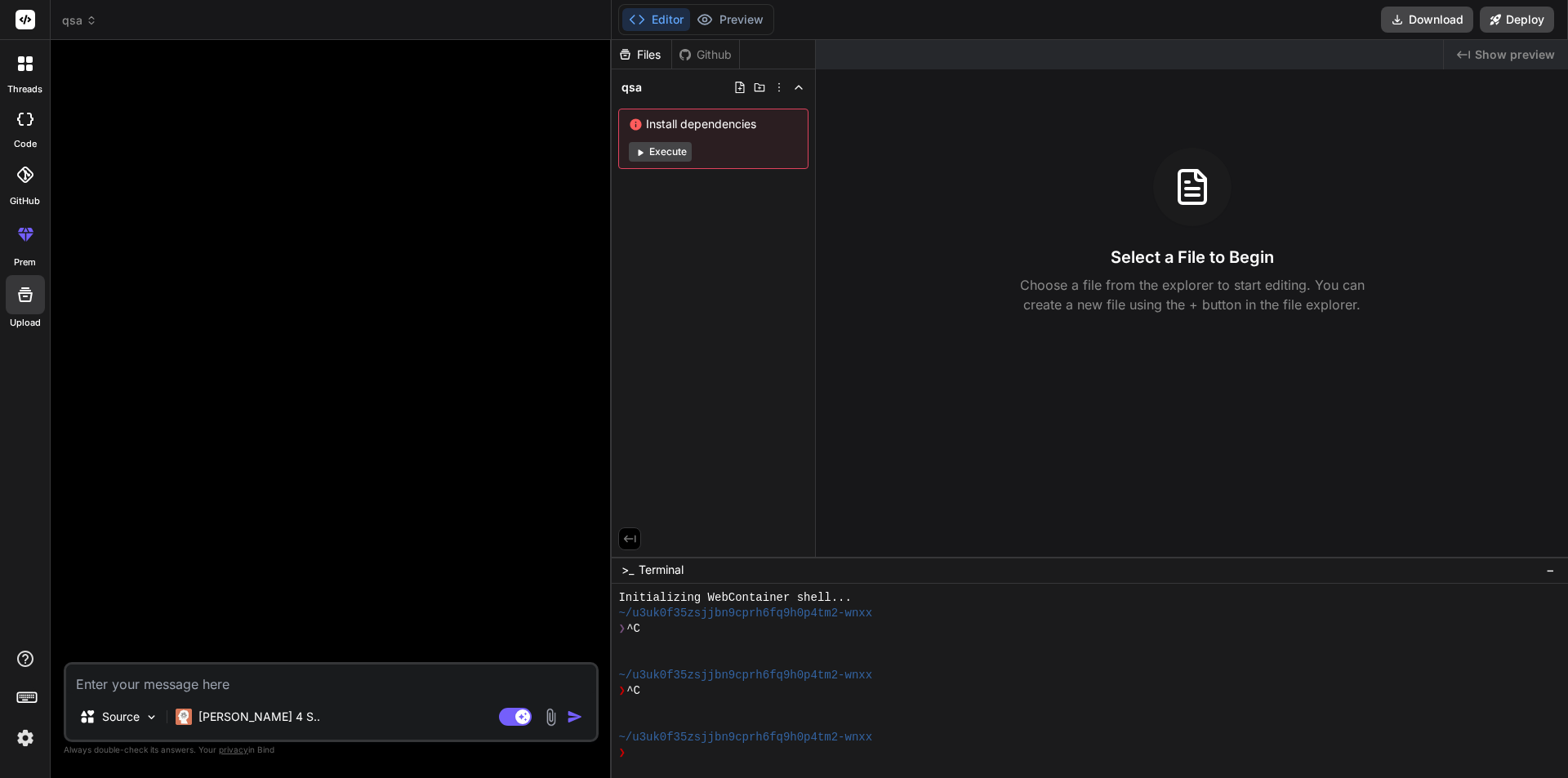
click at [713, 55] on div "Github" at bounding box center [705, 54] width 67 height 16
click at [683, 47] on div "Github" at bounding box center [705, 54] width 67 height 16
click at [711, 48] on div "Github" at bounding box center [705, 54] width 67 height 16
click at [780, 89] on icon at bounding box center [778, 87] width 13 height 13
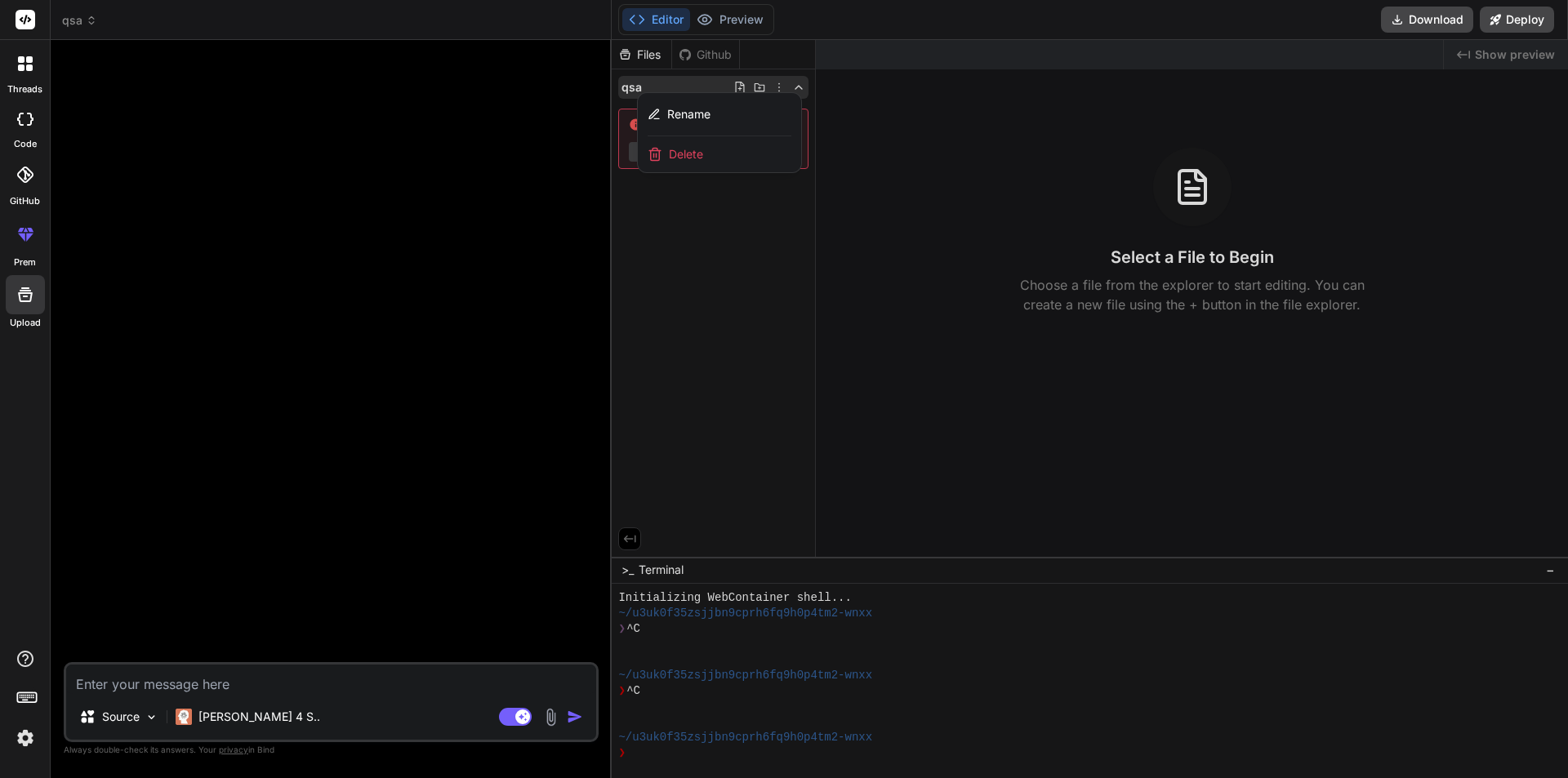
click at [780, 89] on div at bounding box center [1089, 408] width 956 height 737
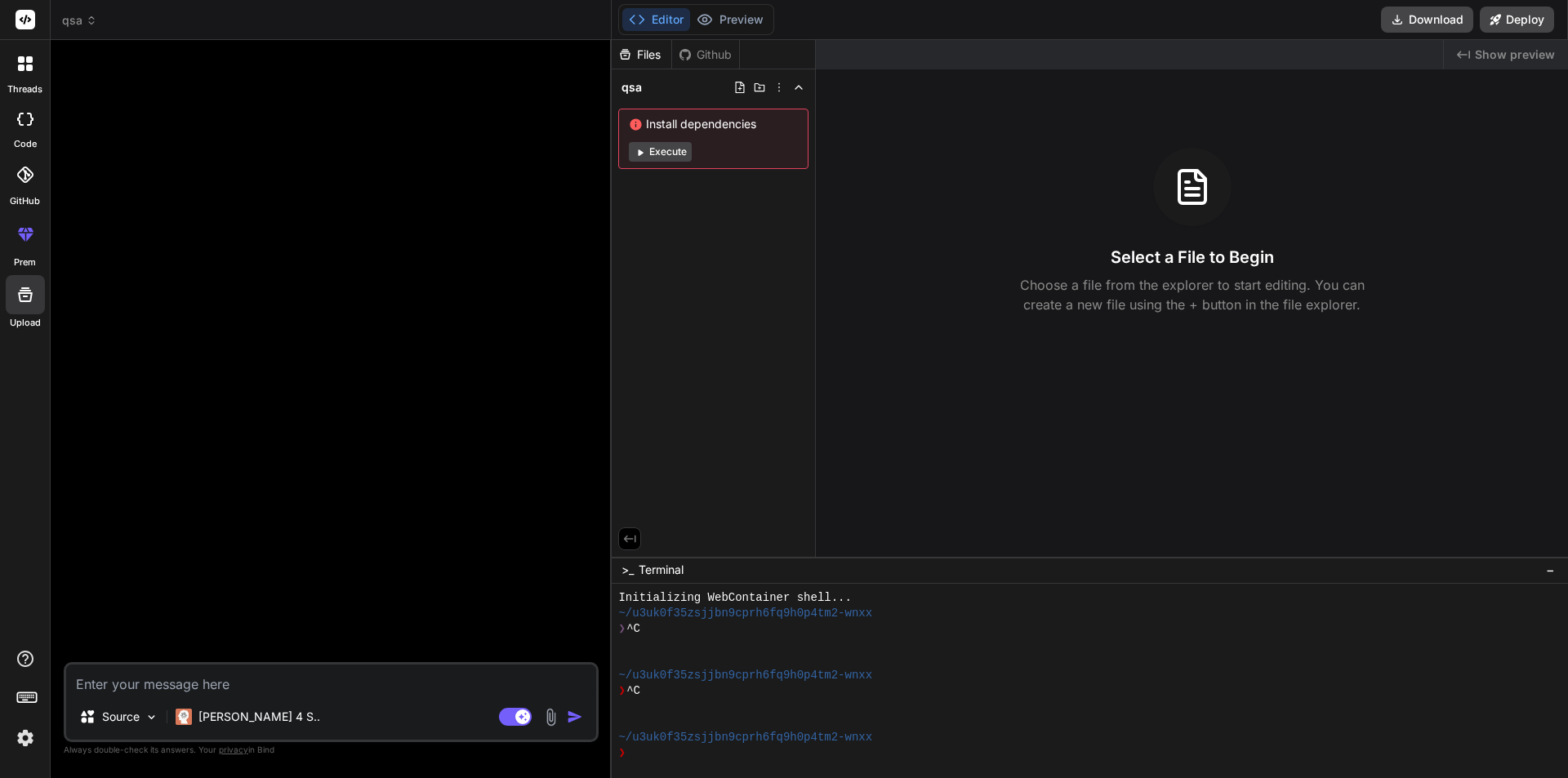
click at [654, 153] on button "Execute" at bounding box center [660, 151] width 63 height 20
type textarea "x"
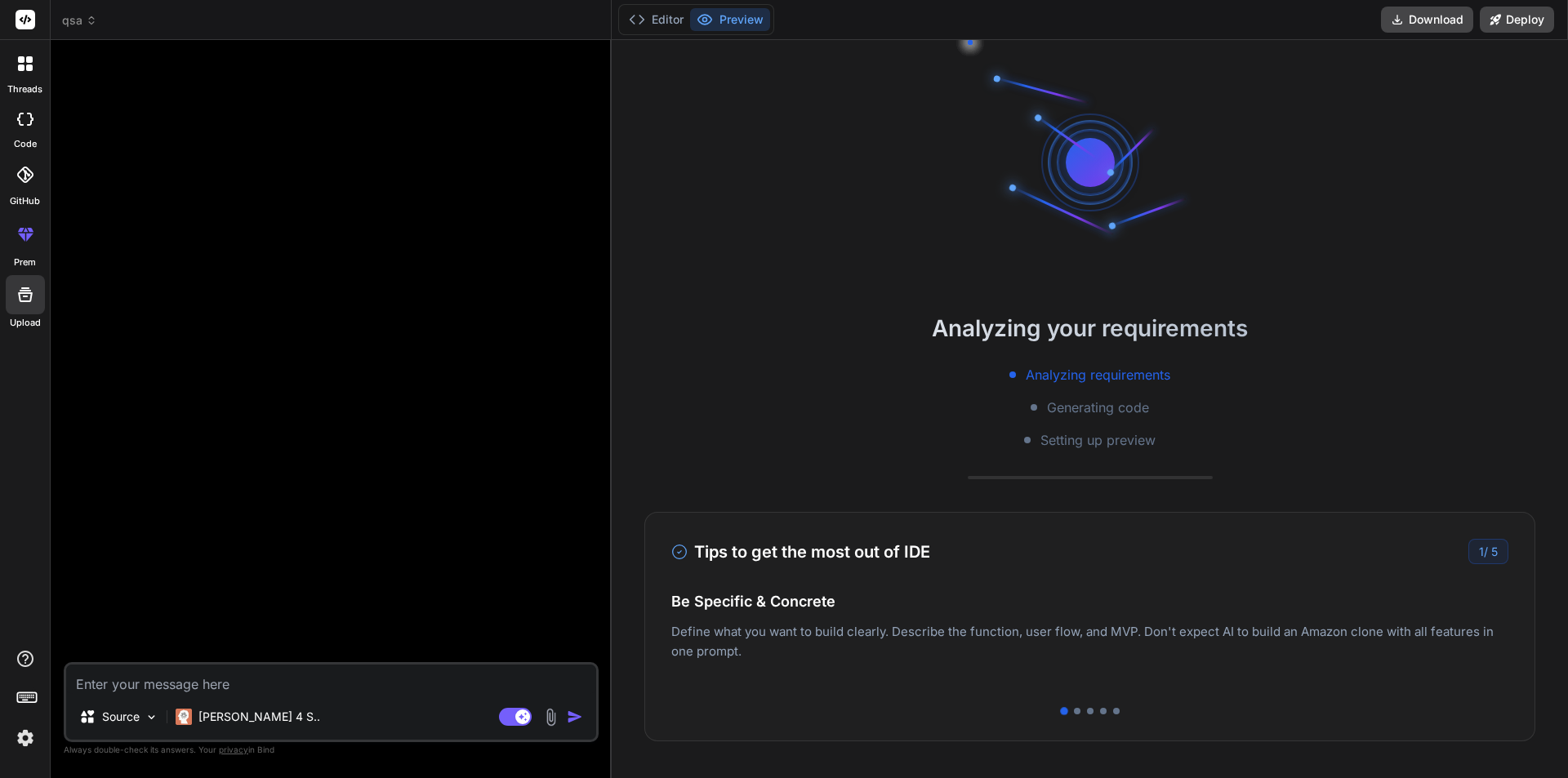
scroll to position [93, 0]
click at [653, 29] on button "Editor" at bounding box center [656, 20] width 68 height 23
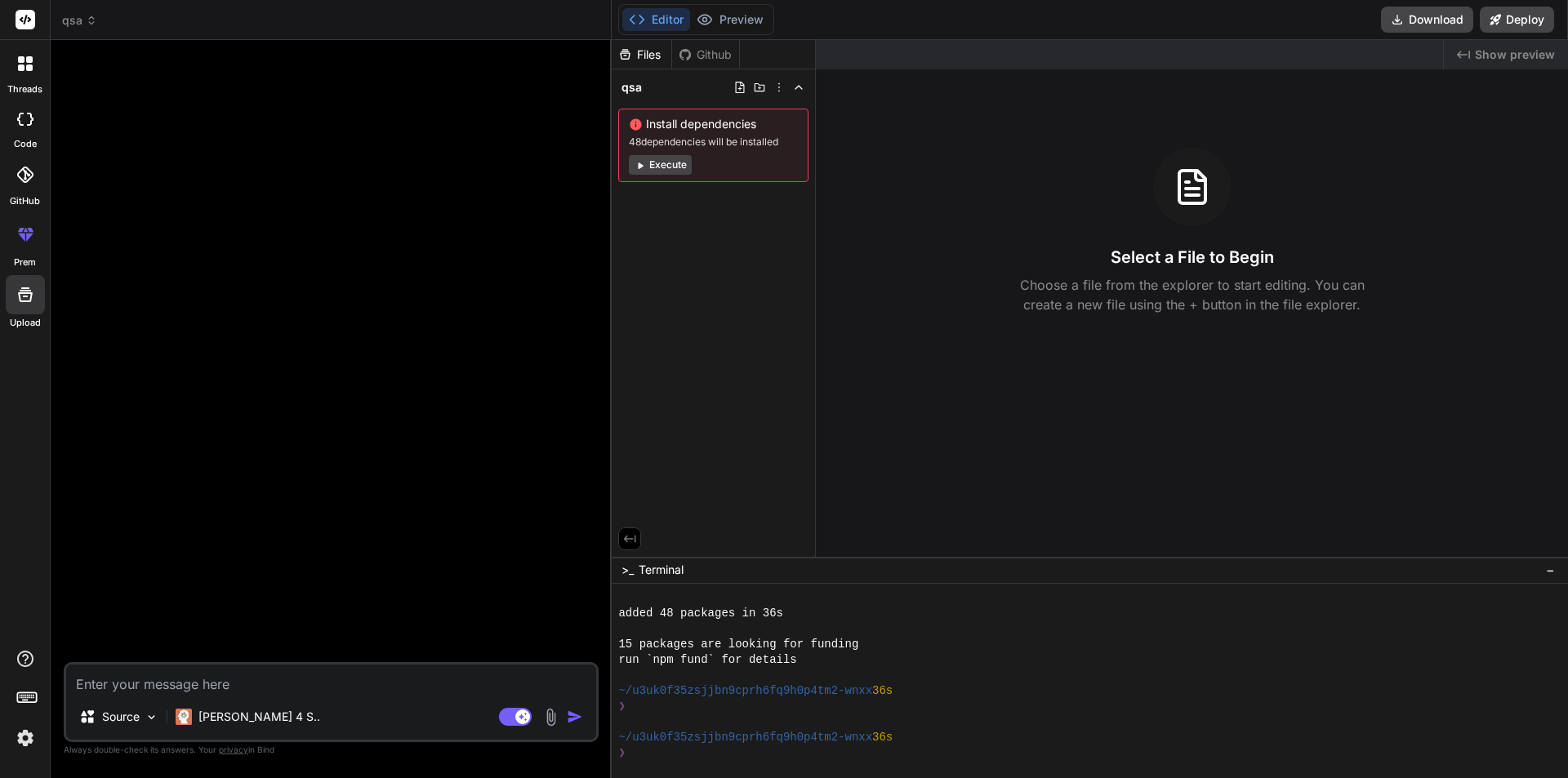
scroll to position [248, 0]
click at [18, 738] on img at bounding box center [25, 737] width 28 height 28
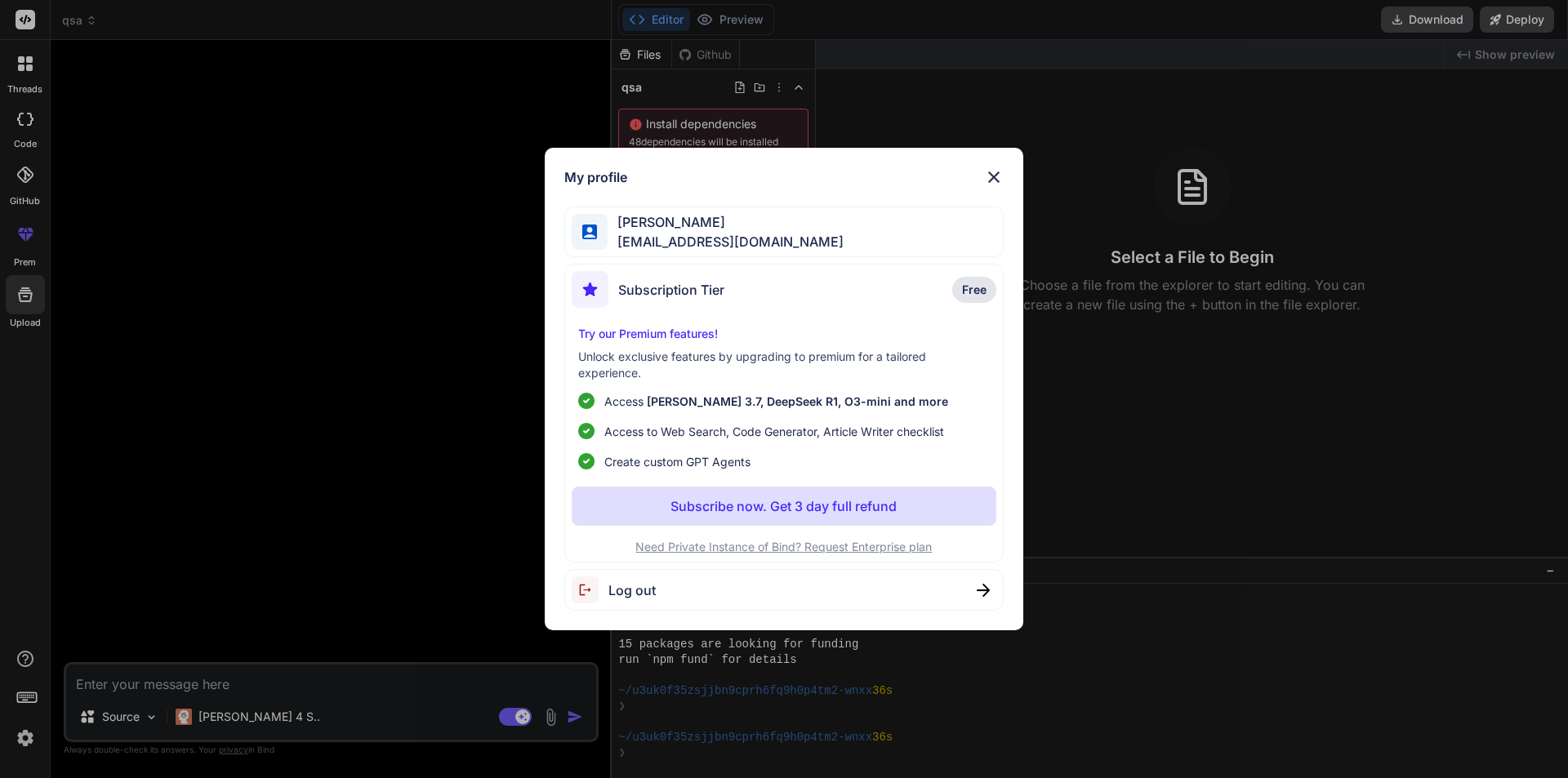
click at [623, 588] on span "Log out" at bounding box center [632, 590] width 48 height 20
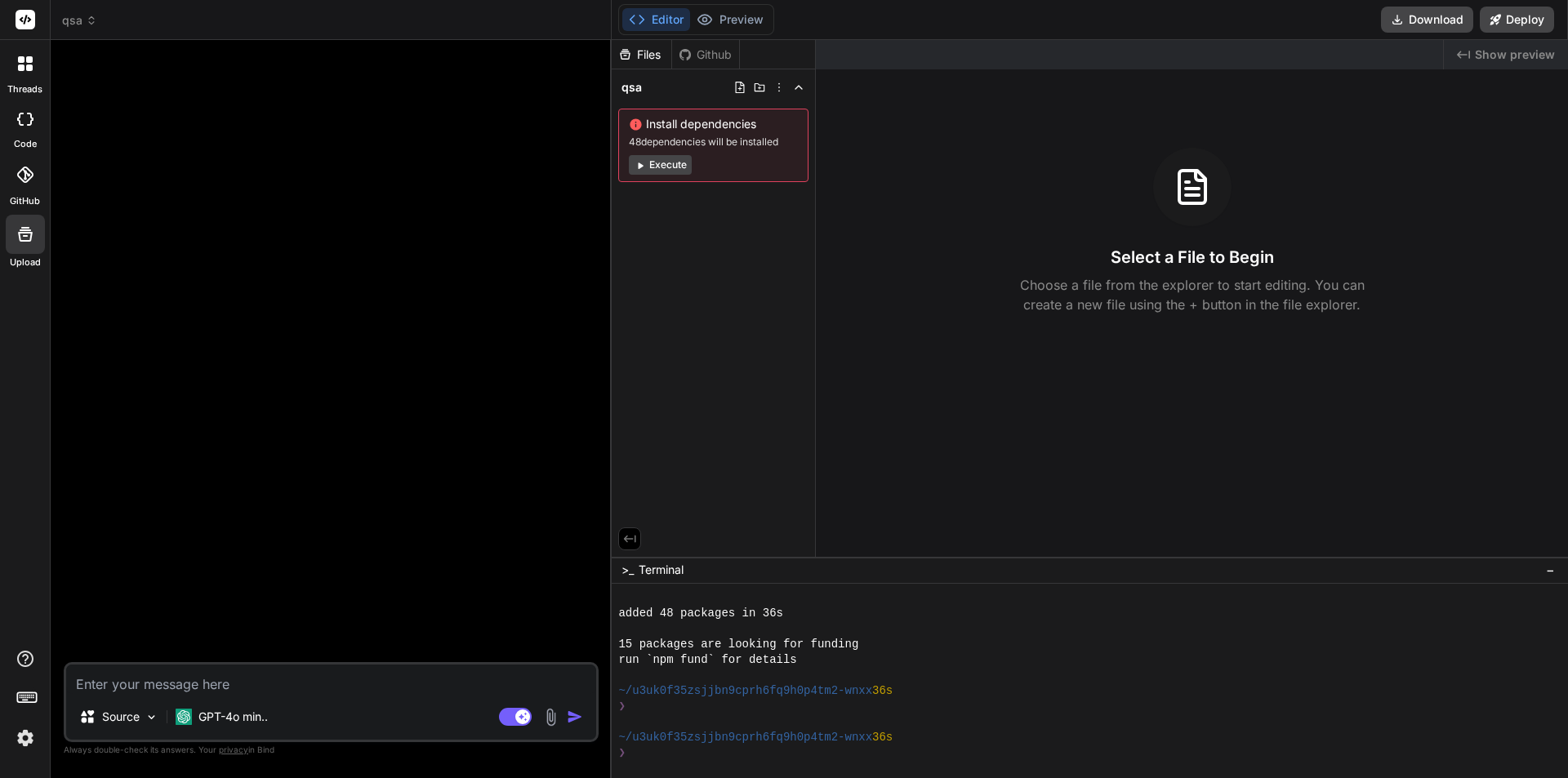
type textarea "x"
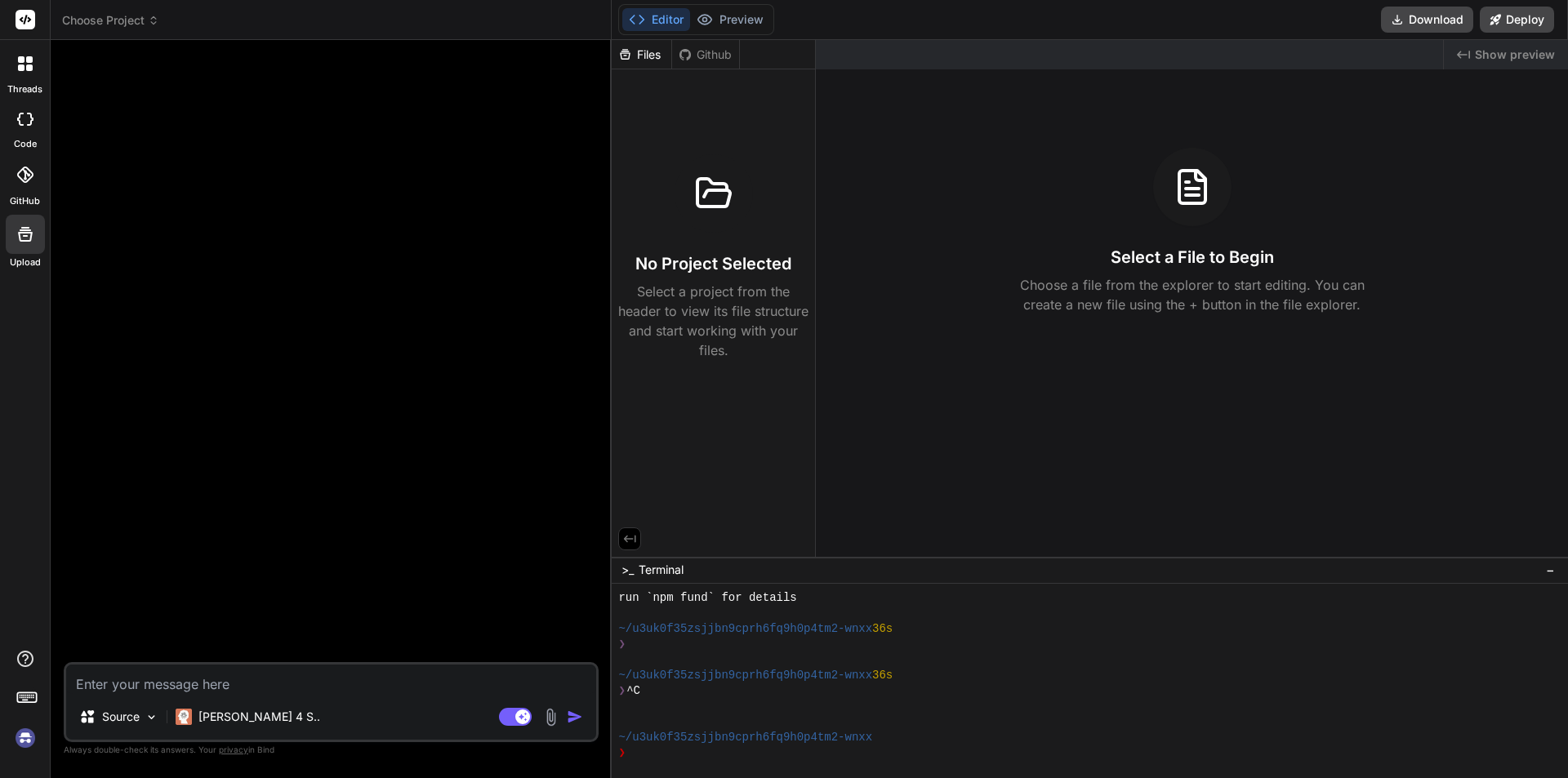
scroll to position [310, 0]
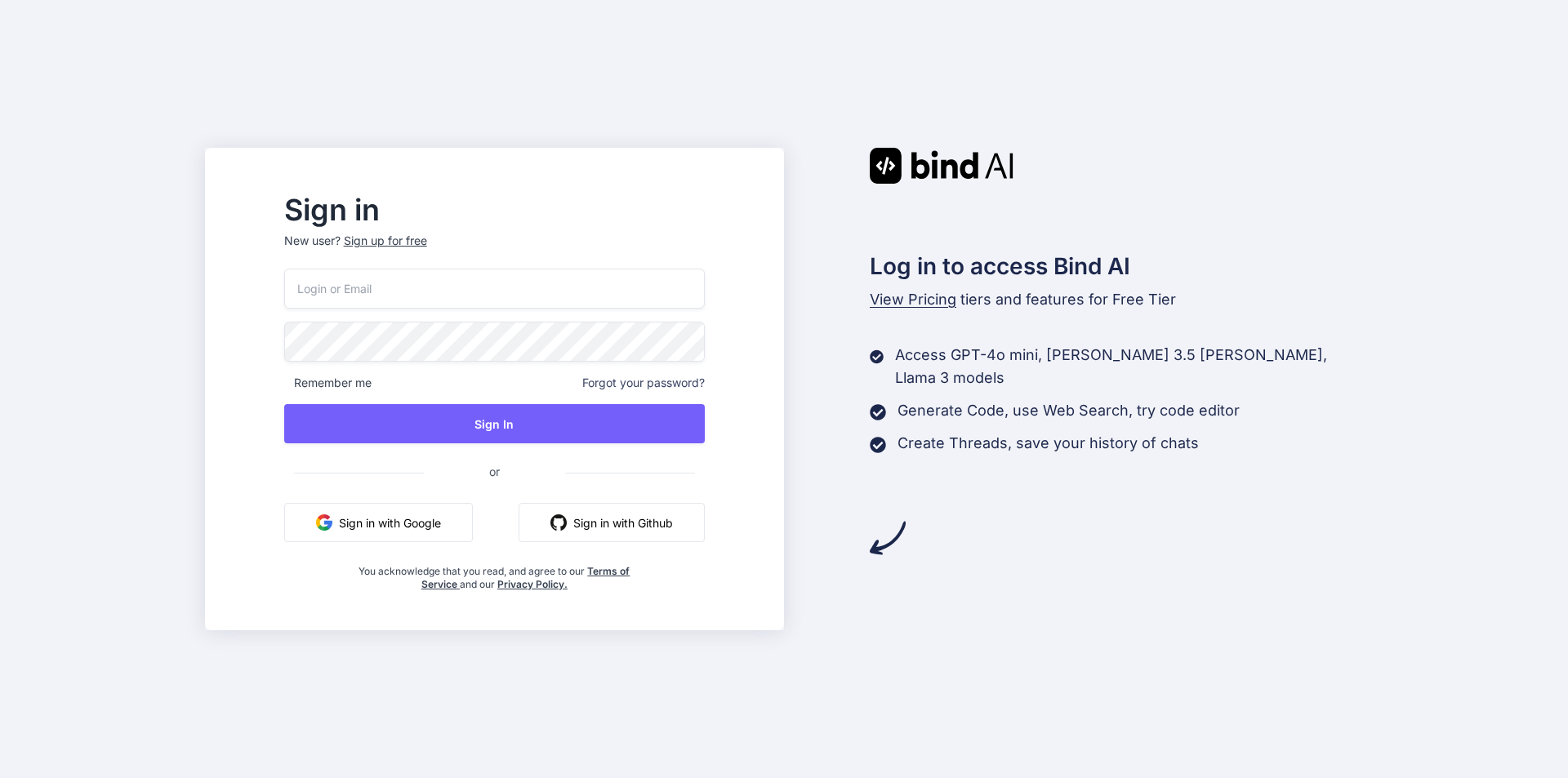
click at [411, 517] on button "Sign in with Google" at bounding box center [379, 522] width 188 height 39
click at [445, 528] on button "Sign in with Google" at bounding box center [379, 522] width 188 height 39
click at [432, 290] on input "email" at bounding box center [494, 288] width 420 height 40
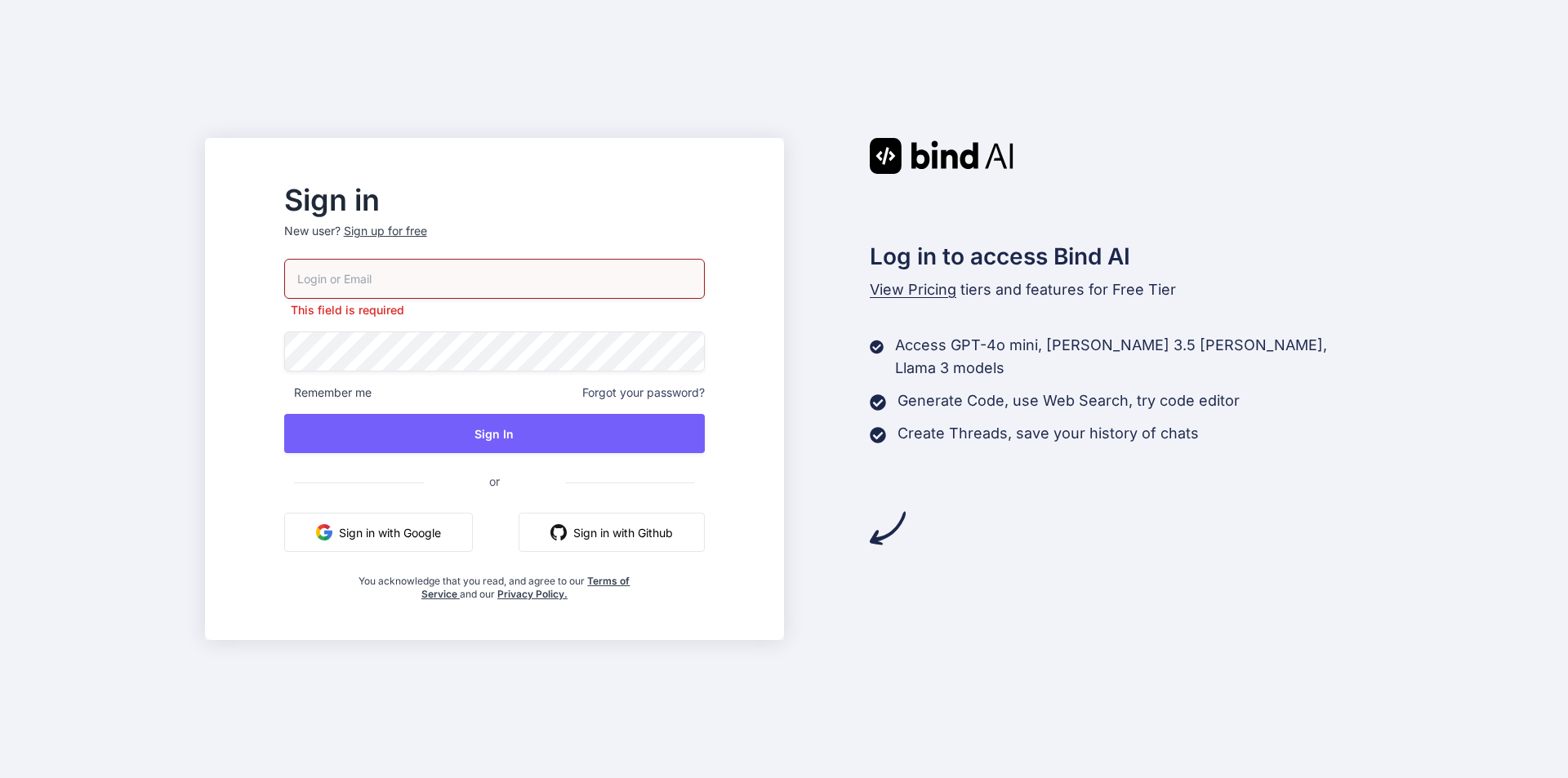
click at [424, 243] on p "New user? Sign up for free" at bounding box center [494, 241] width 420 height 36
click at [412, 285] on input "email" at bounding box center [494, 278] width 420 height 40
type input "[EMAIL_ADDRESS][DOMAIN_NAME]"
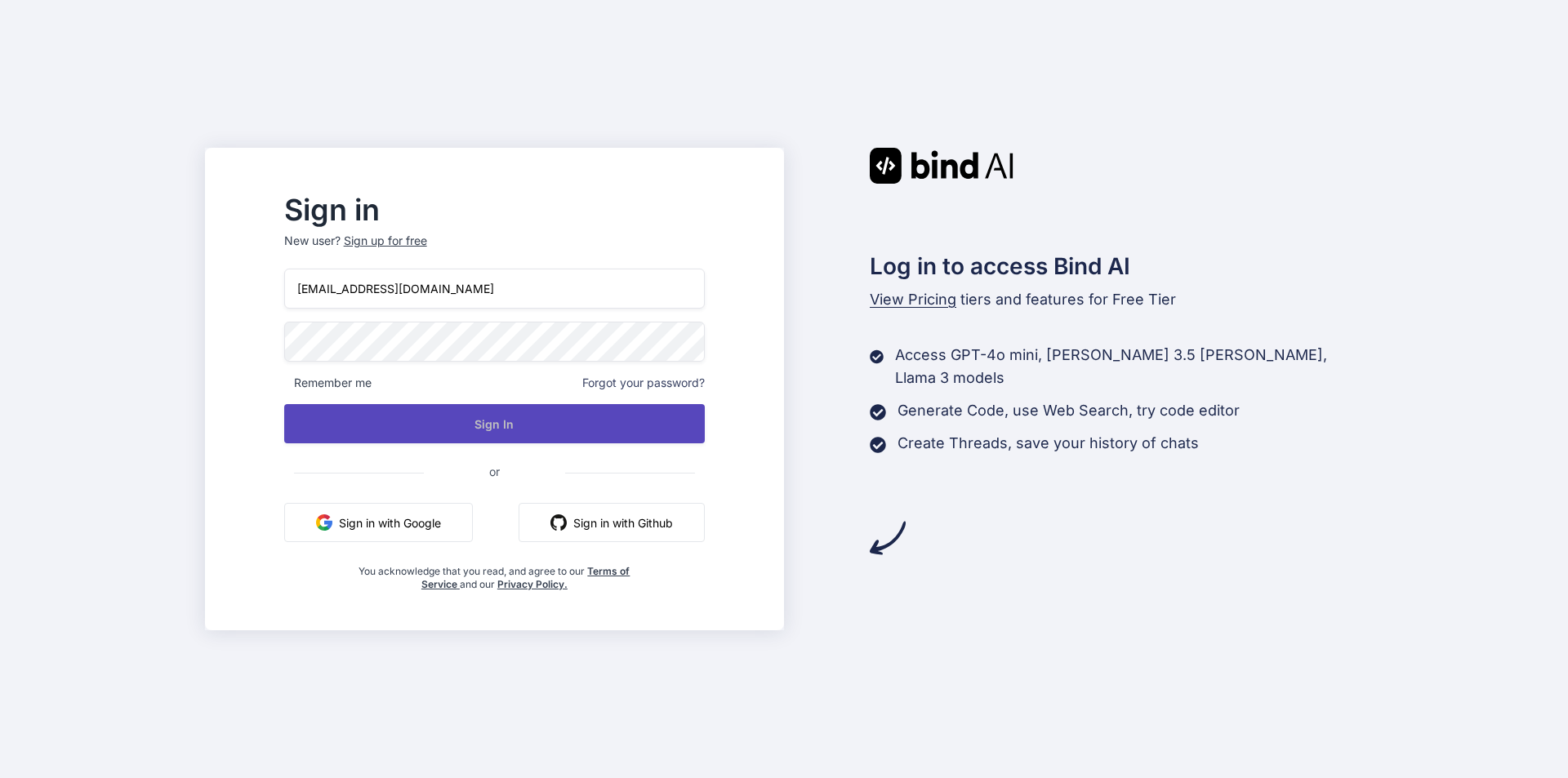
click at [469, 438] on button "Sign In" at bounding box center [494, 423] width 420 height 39
click at [447, 407] on button "Sign In" at bounding box center [494, 423] width 420 height 39
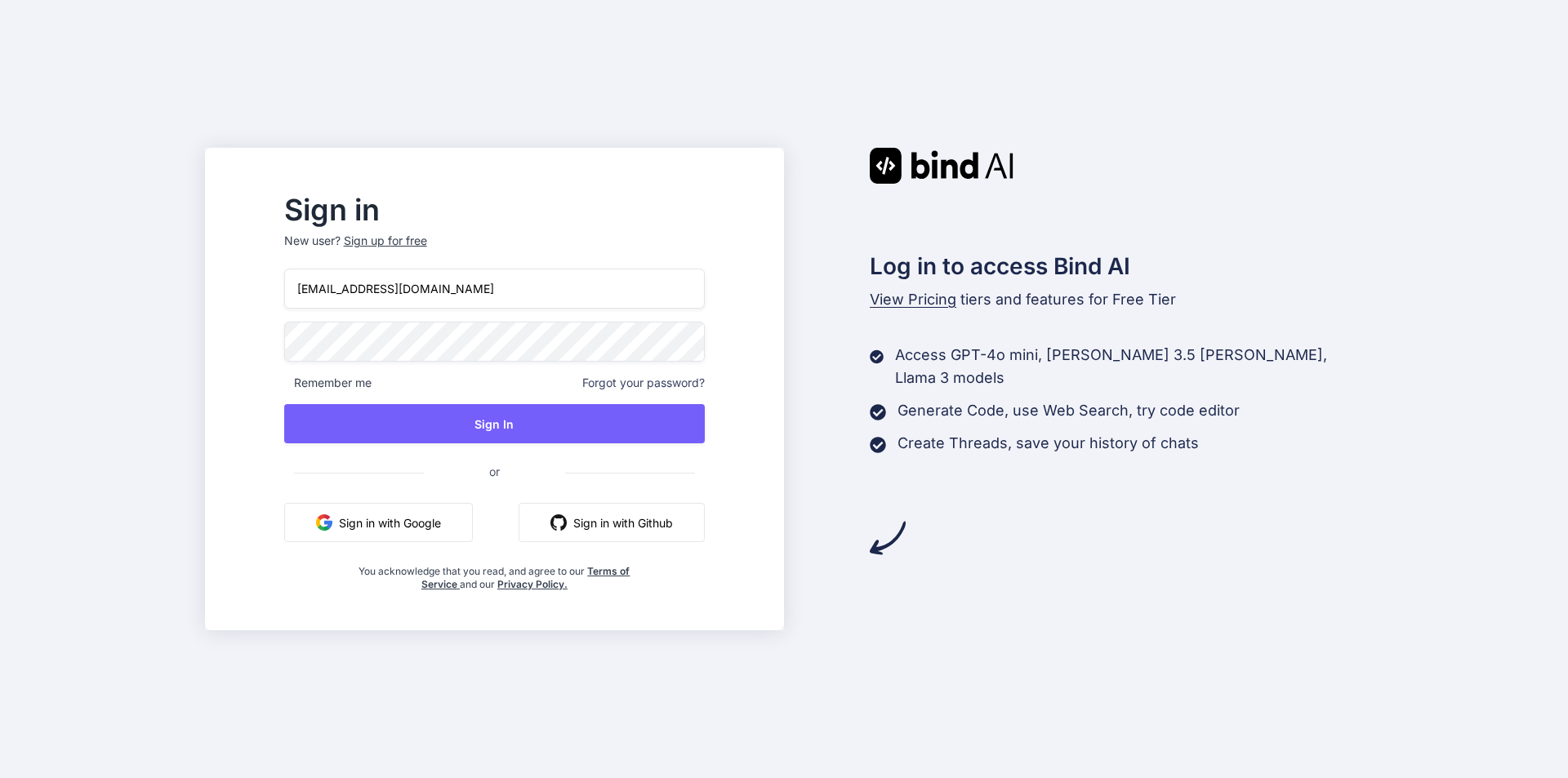
click at [422, 532] on button "Sign in with Google" at bounding box center [379, 522] width 188 height 39
